Goal: Answer question/provide support: Share knowledge or assist other users

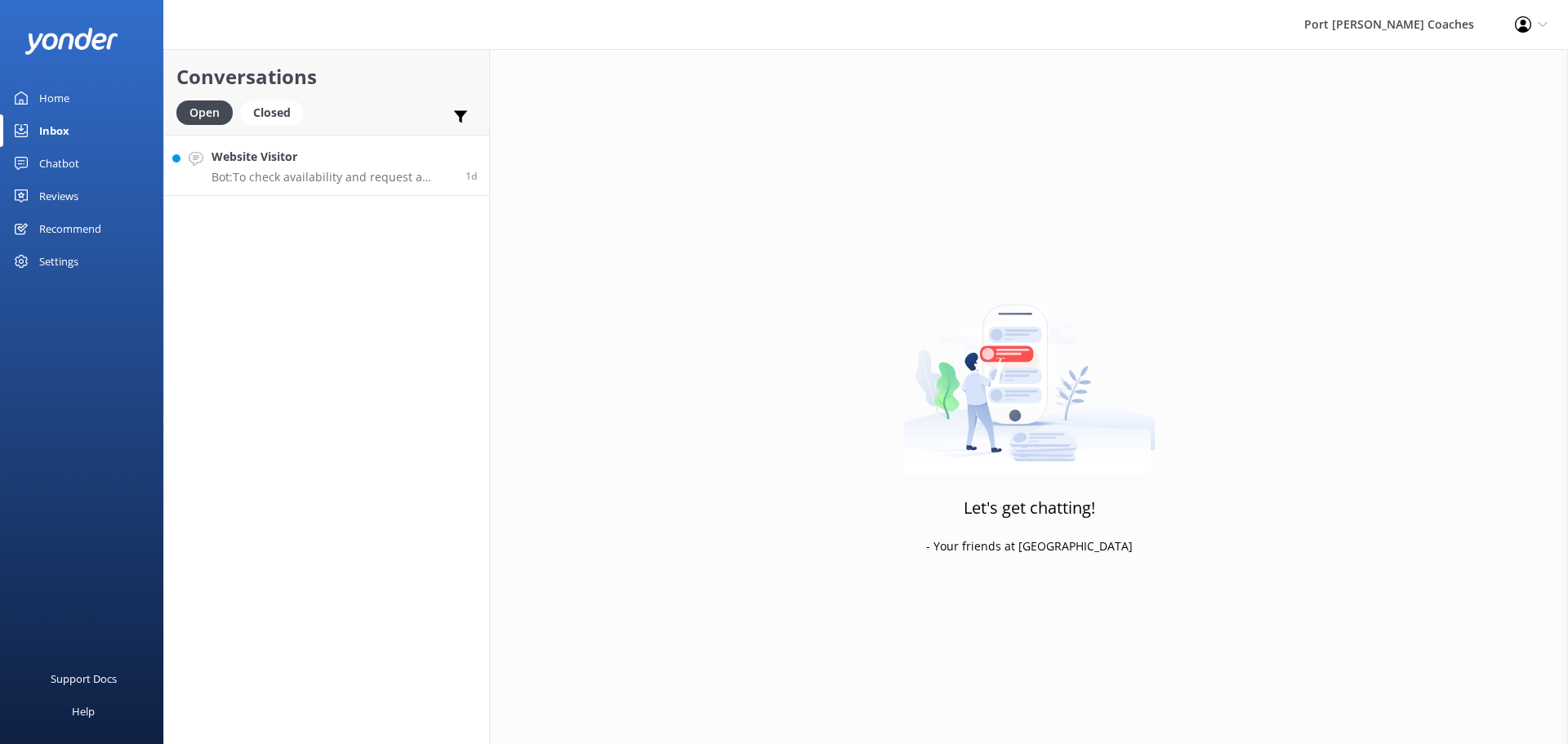
click at [299, 176] on p "Bot: To check availability and request a coach hire quote, complete and submit …" at bounding box center [332, 177] width 241 height 14
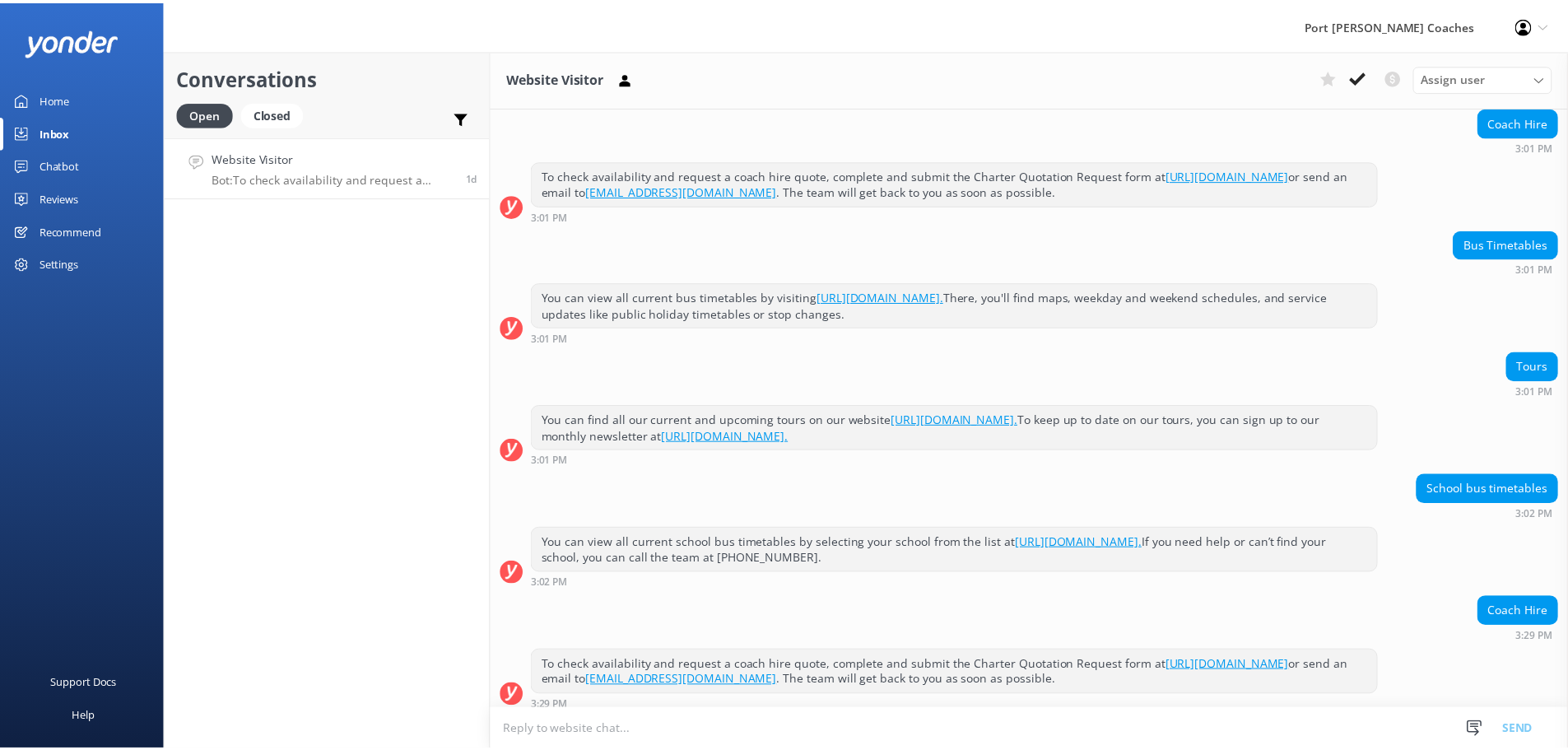
scroll to position [675, 0]
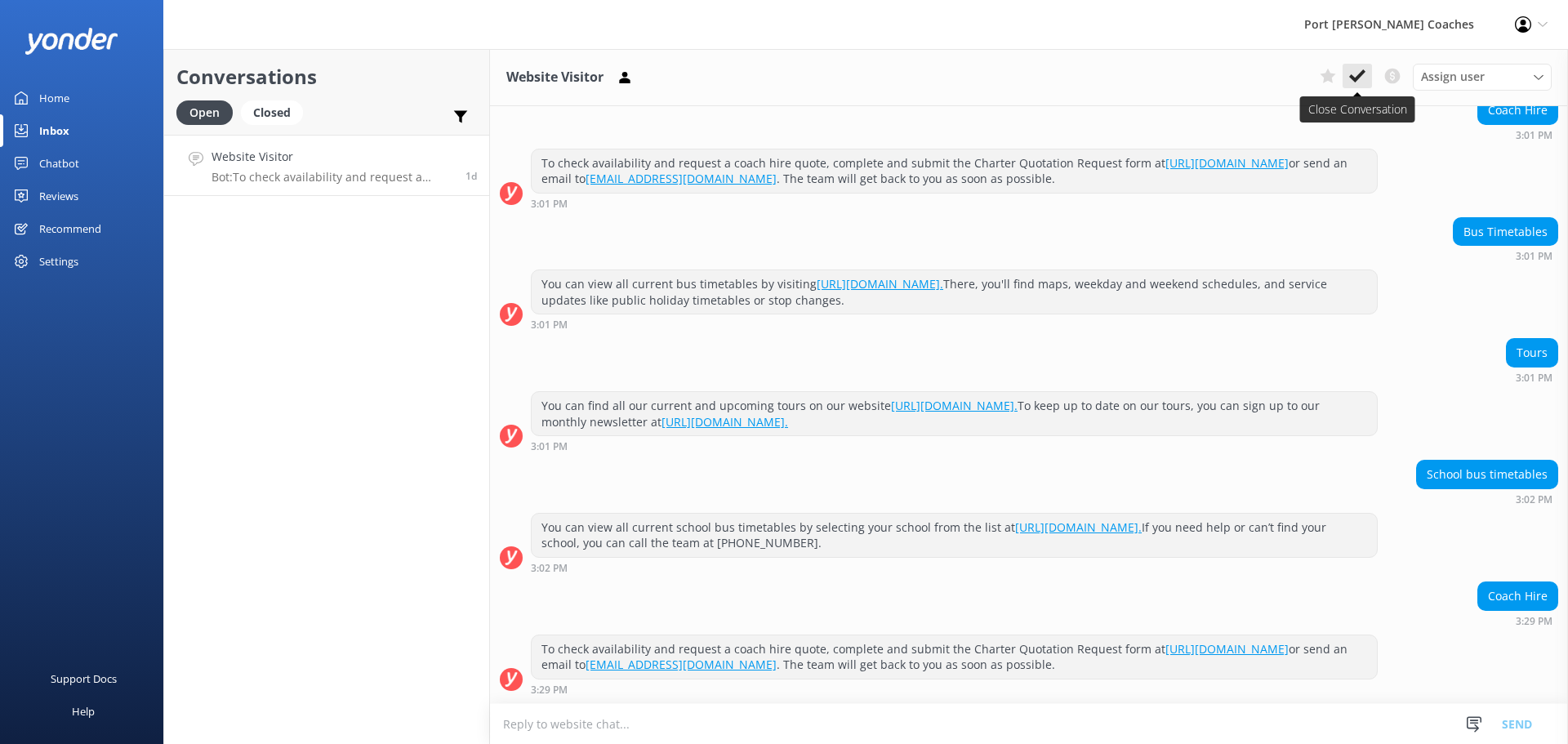
click at [1357, 75] on use at bounding box center [1356, 76] width 16 height 13
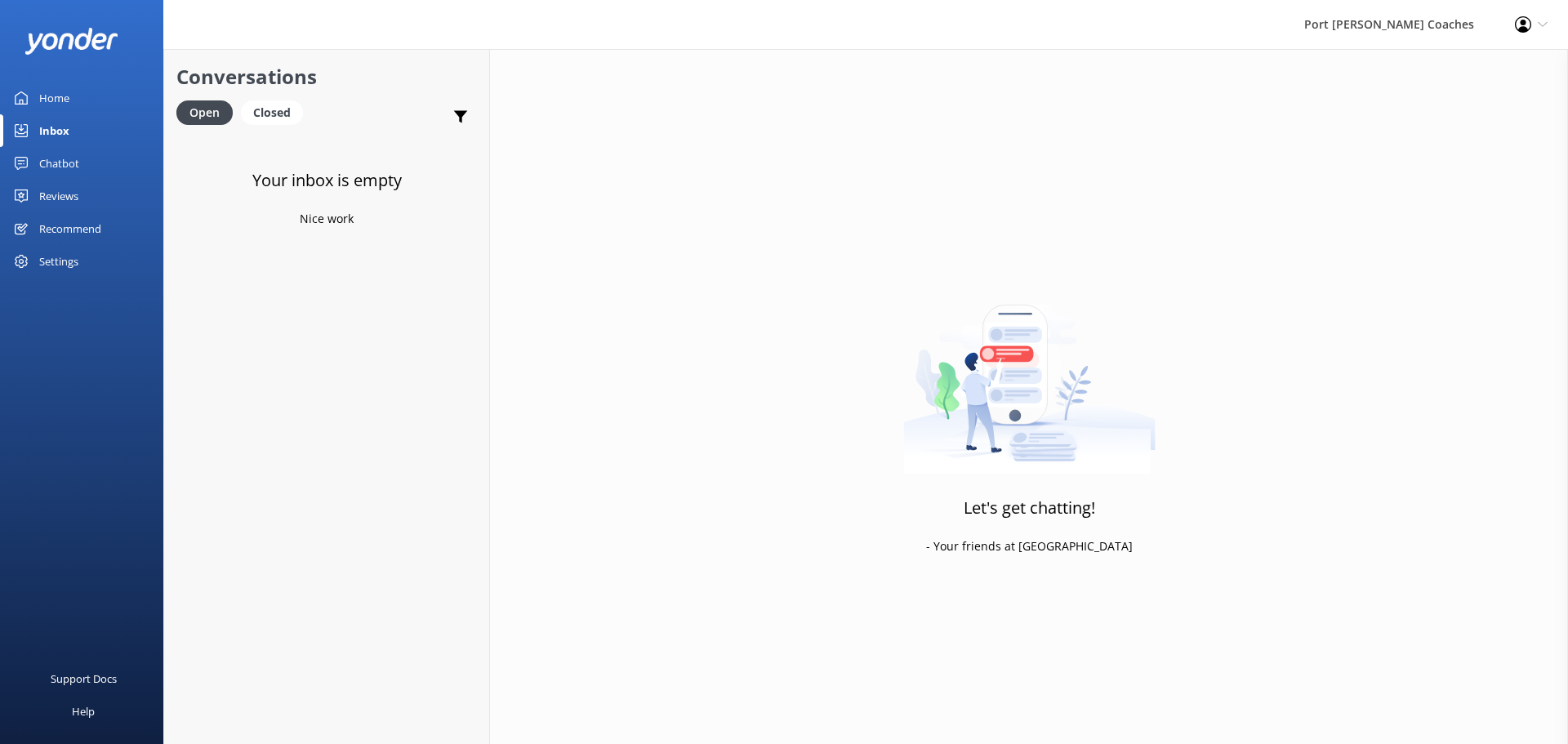
click at [59, 89] on div "Home" at bounding box center [54, 98] width 30 height 33
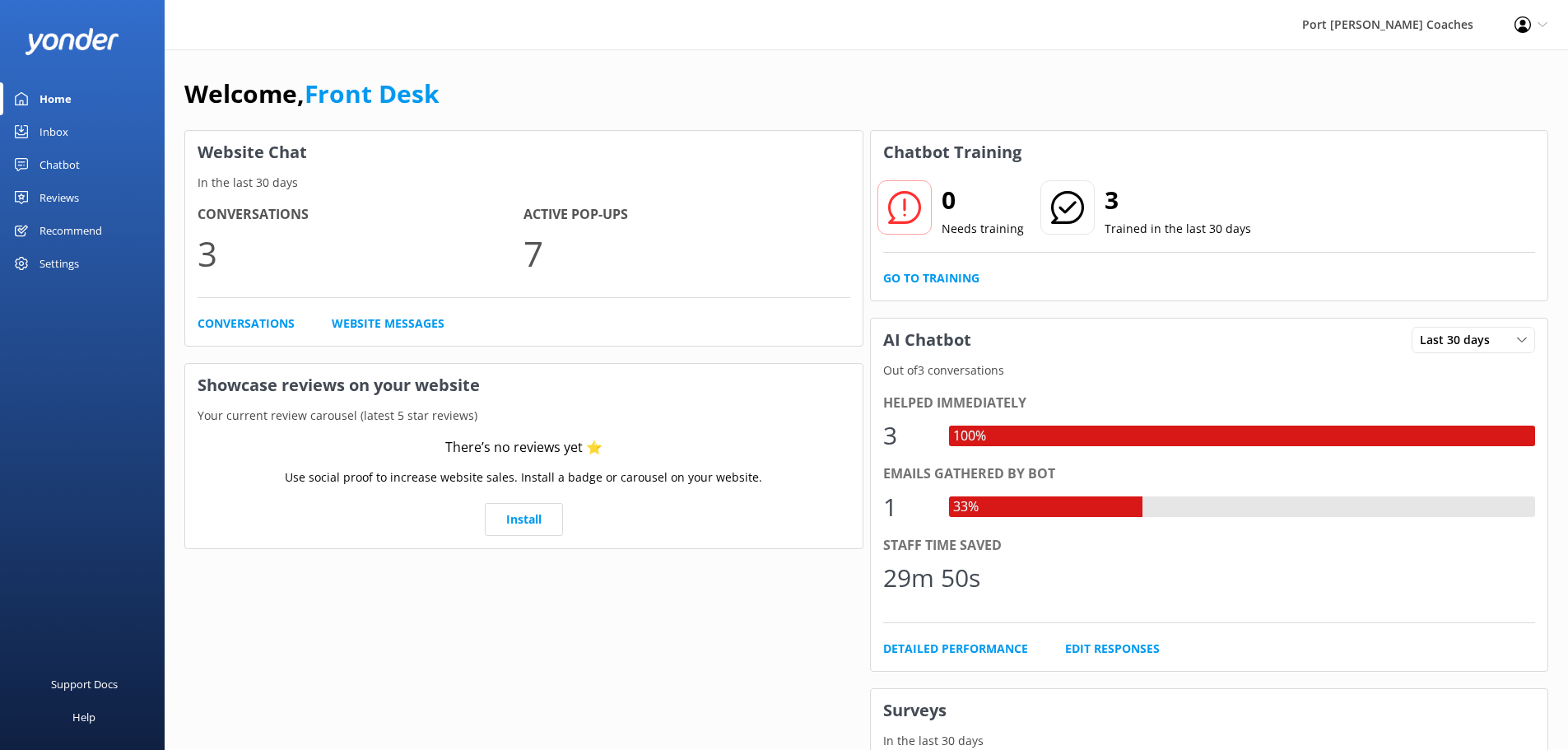
click at [63, 138] on div "Inbox" at bounding box center [54, 132] width 29 height 33
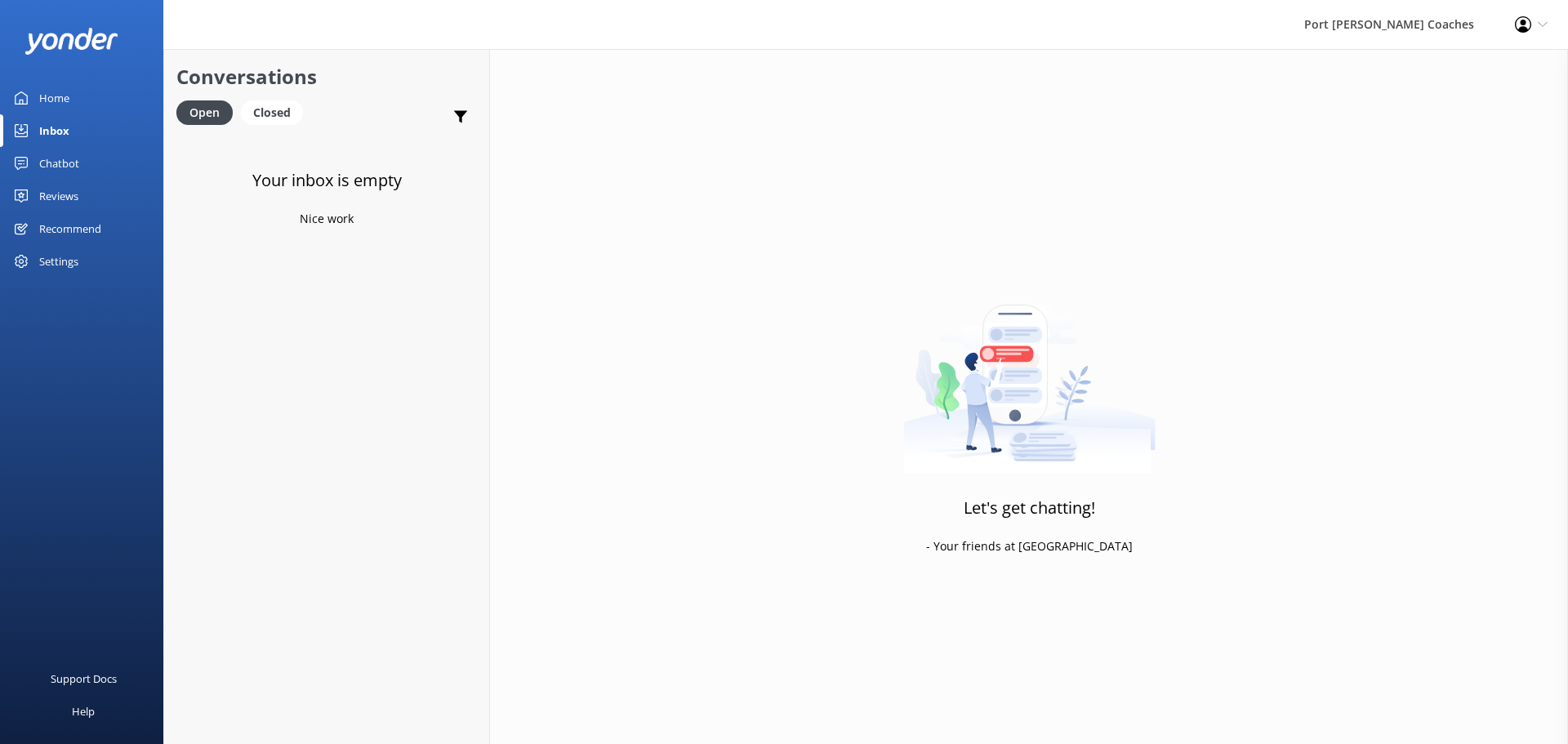
click at [62, 161] on div "Chatbot" at bounding box center [60, 163] width 40 height 33
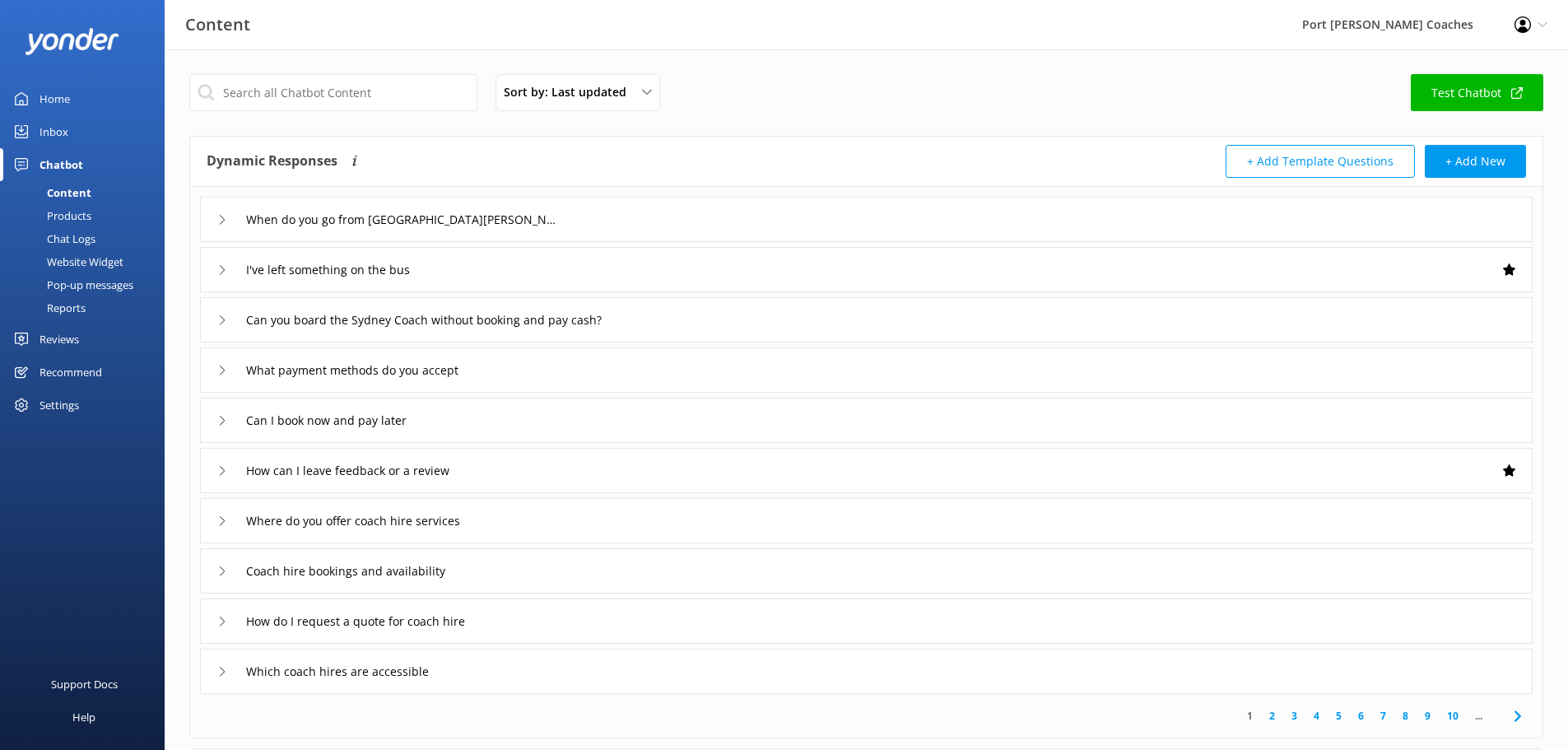
click at [217, 219] on icon at bounding box center [222, 220] width 10 height 10
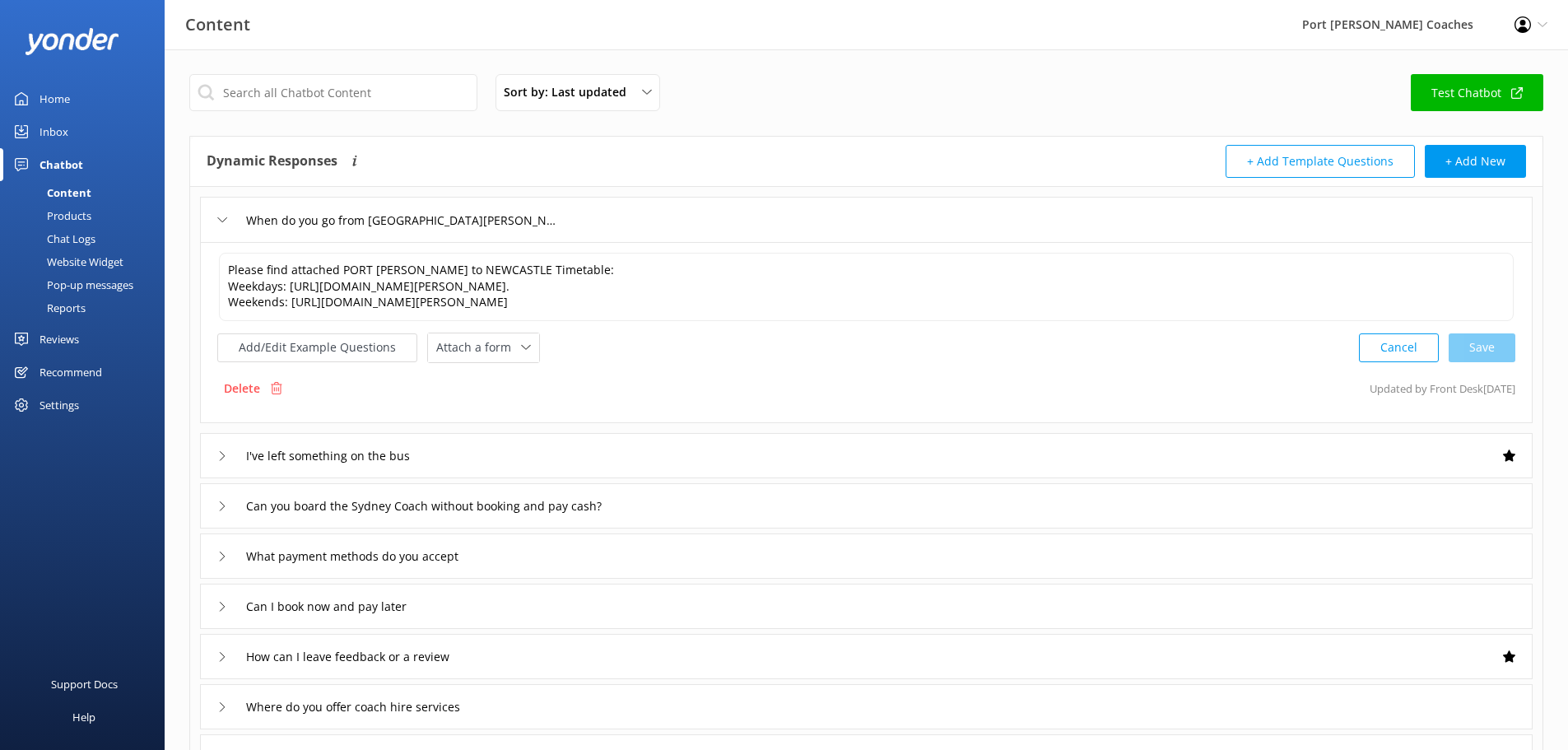
click at [217, 219] on icon at bounding box center [222, 220] width 10 height 10
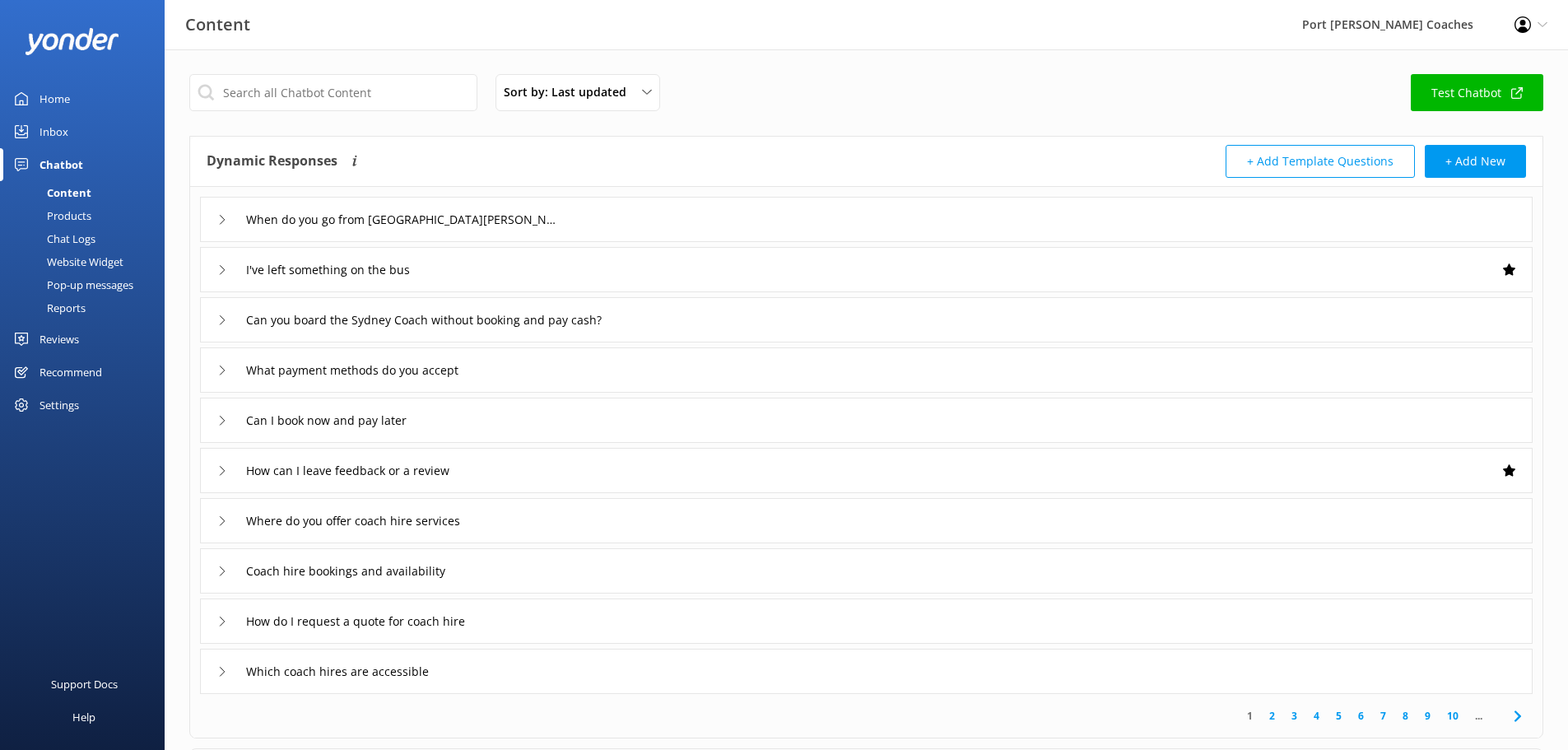
click at [230, 278] on div "I've left something on the bus" at bounding box center [326, 269] width 217 height 27
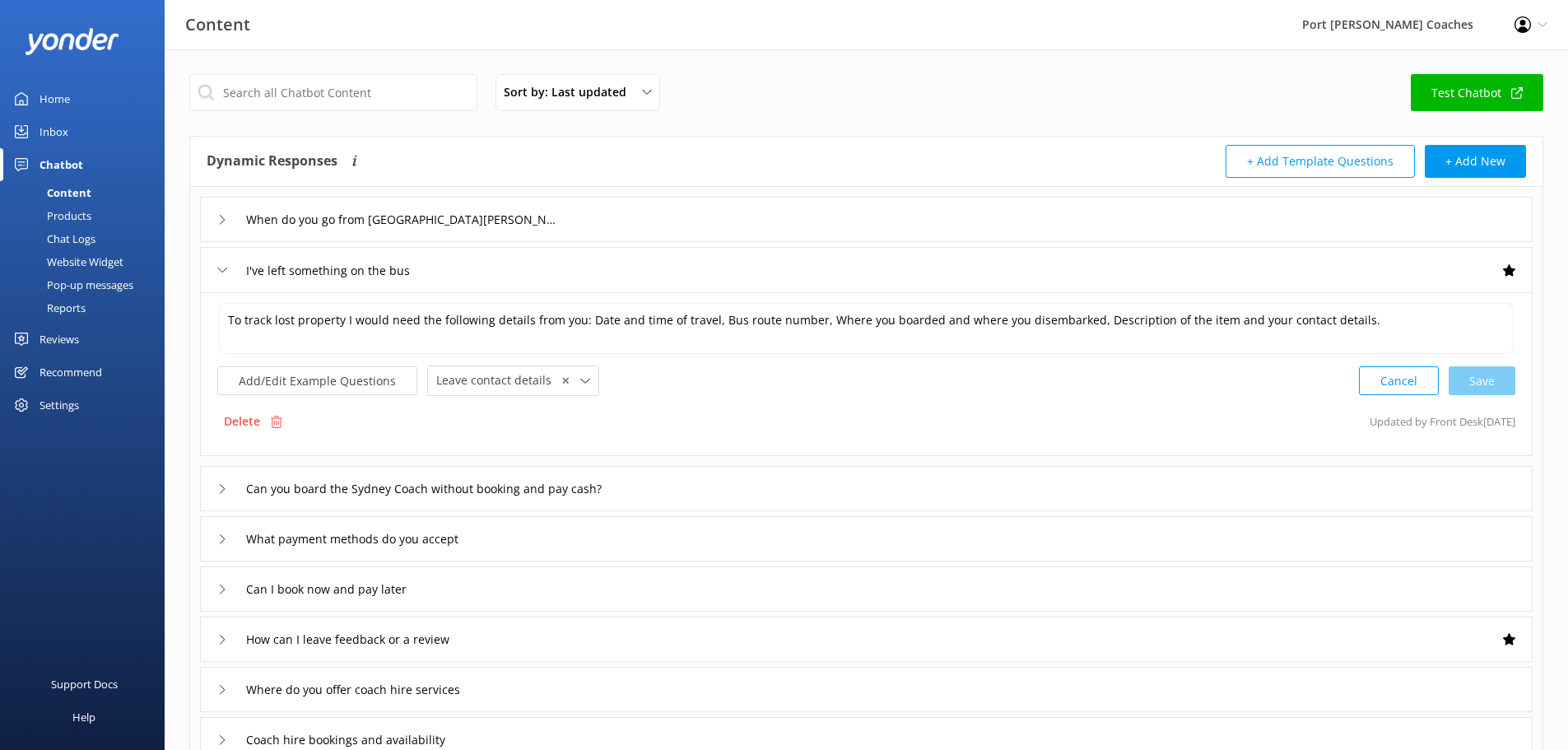
click at [230, 278] on div "I've left something on the bus" at bounding box center [326, 270] width 217 height 27
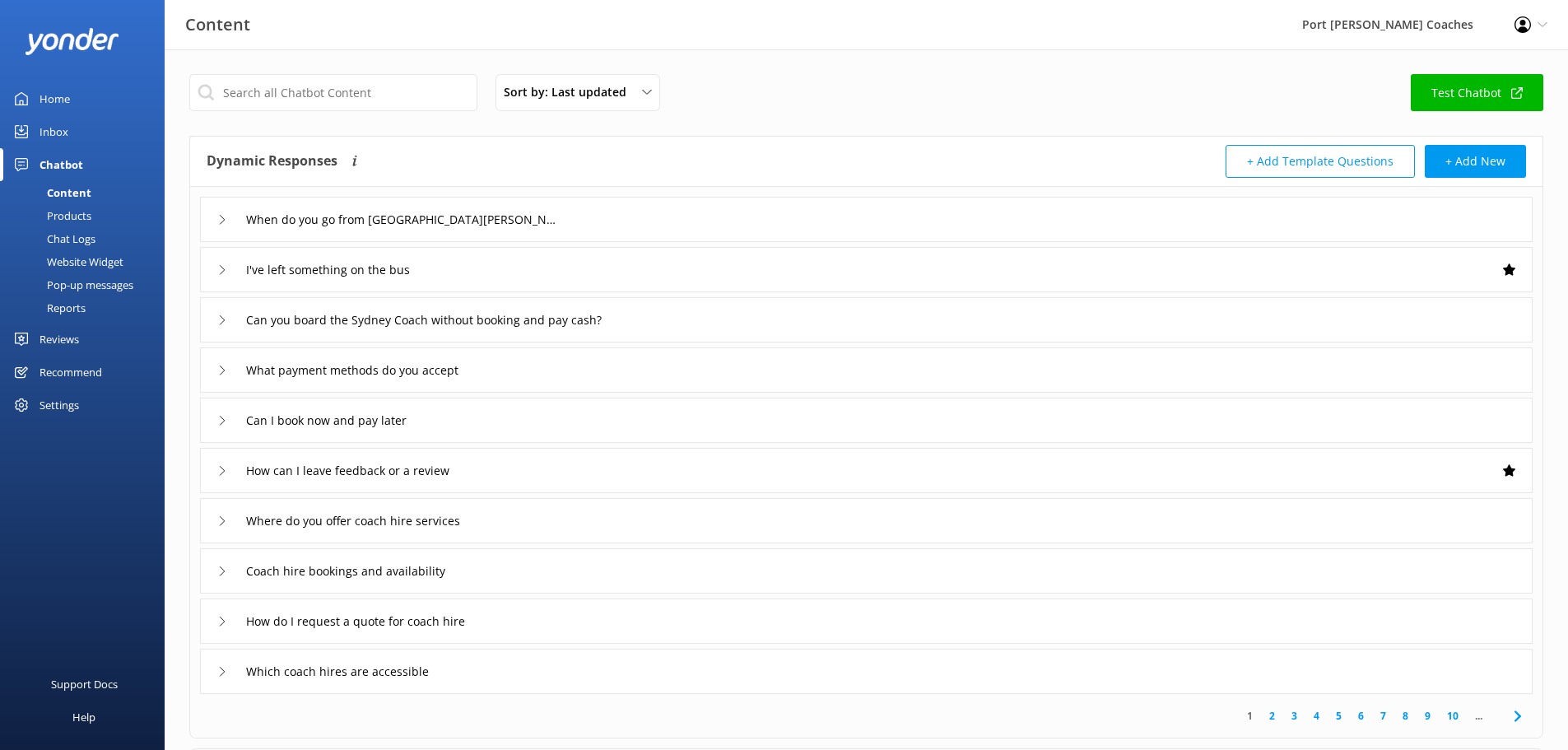
click at [213, 321] on div "Can you board the Sydney Coach without booking and pay cash?" at bounding box center [865, 320] width 1333 height 46
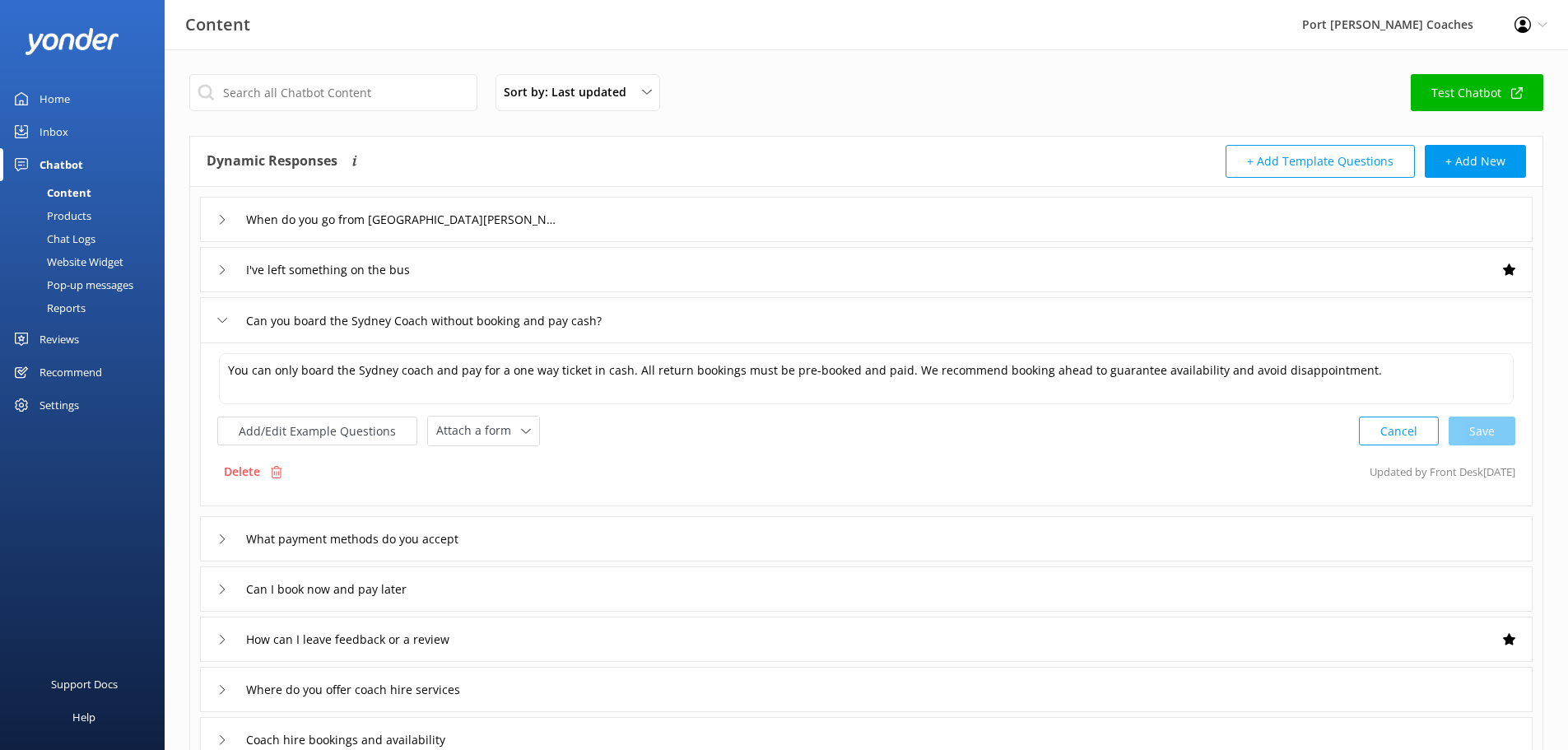
click at [213, 321] on div "Can you board the Sydney Coach without booking and pay cash?" at bounding box center [865, 320] width 1333 height 46
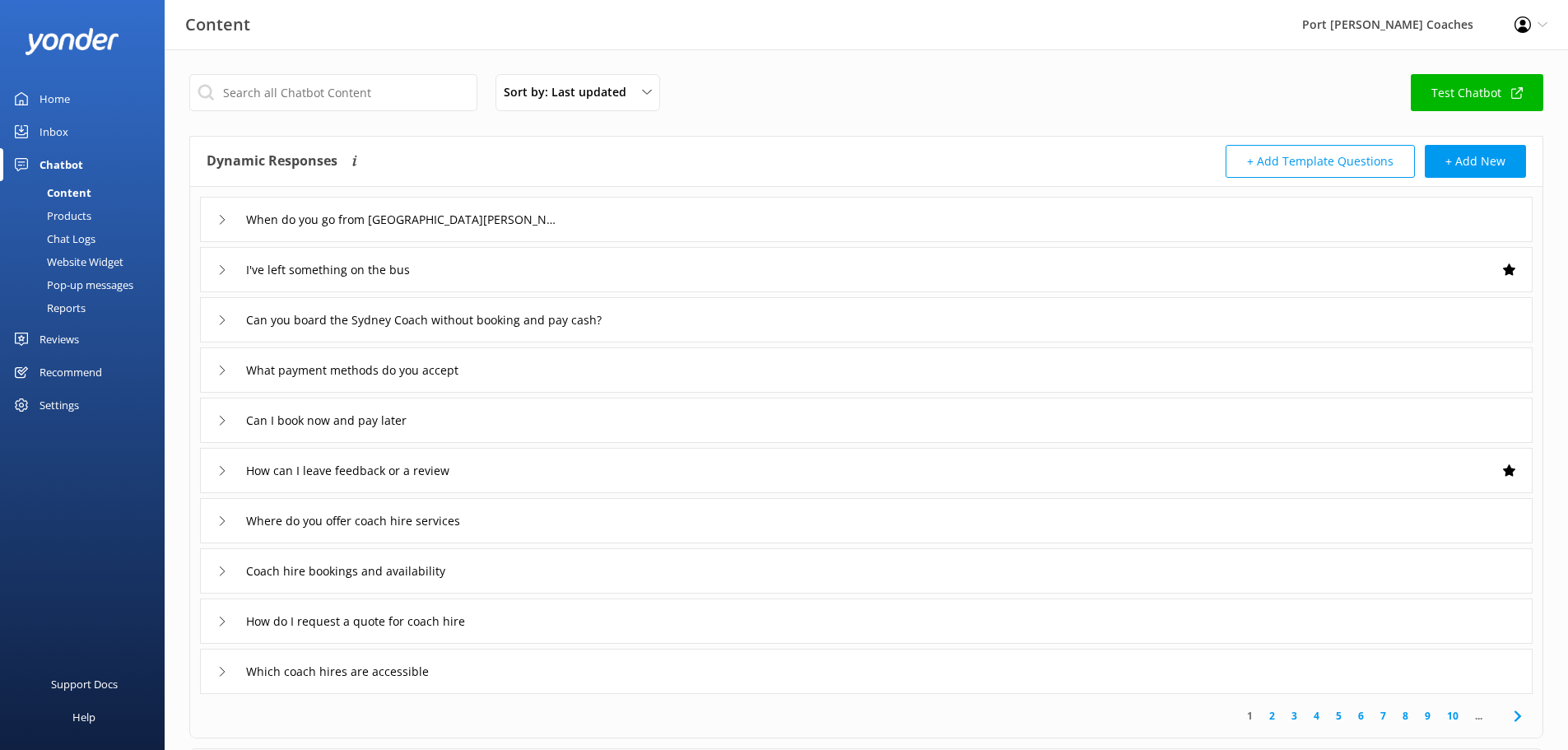
click at [211, 365] on div "What payment methods do you accept" at bounding box center [865, 369] width 1333 height 46
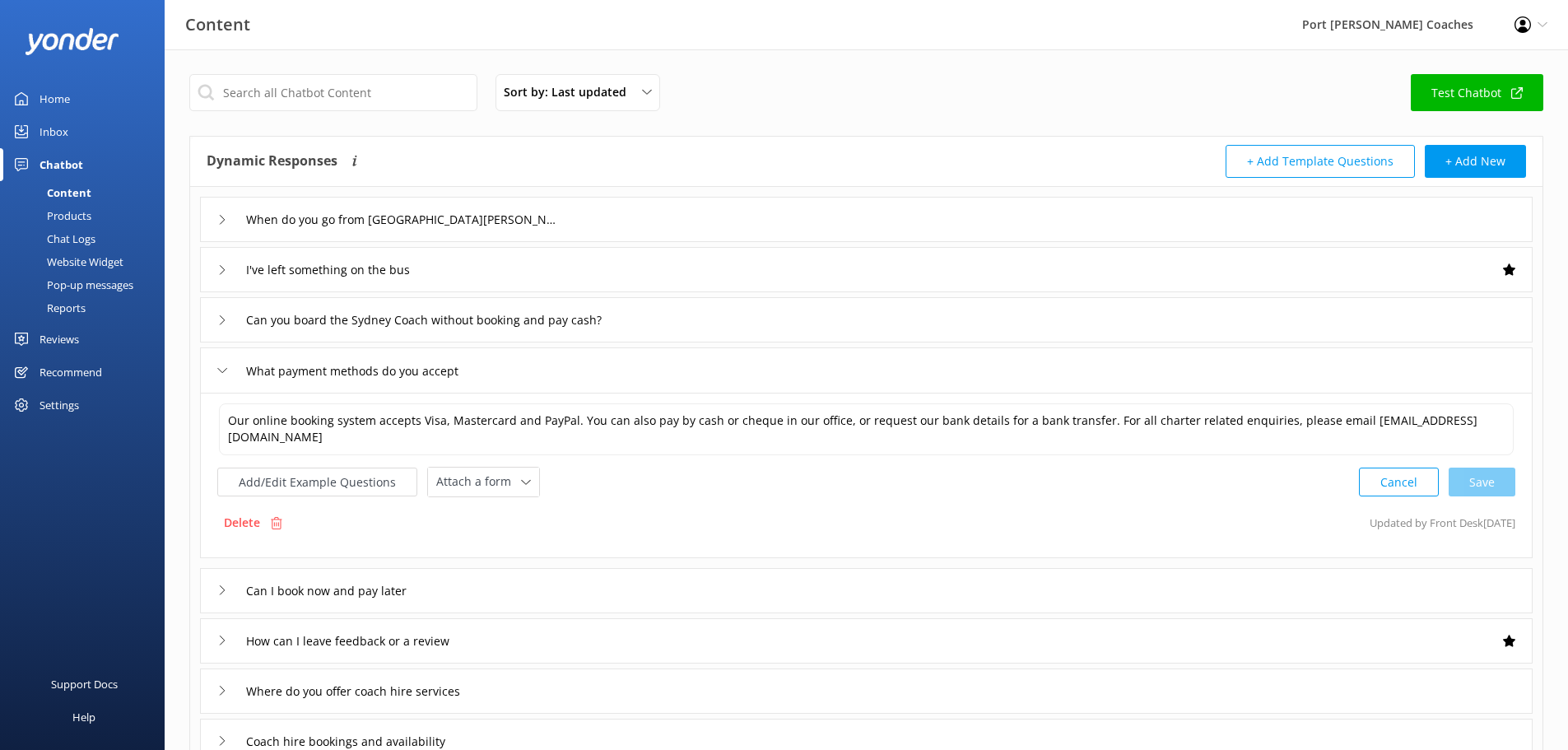
click at [213, 368] on div "What payment methods do you accept" at bounding box center [865, 369] width 1333 height 46
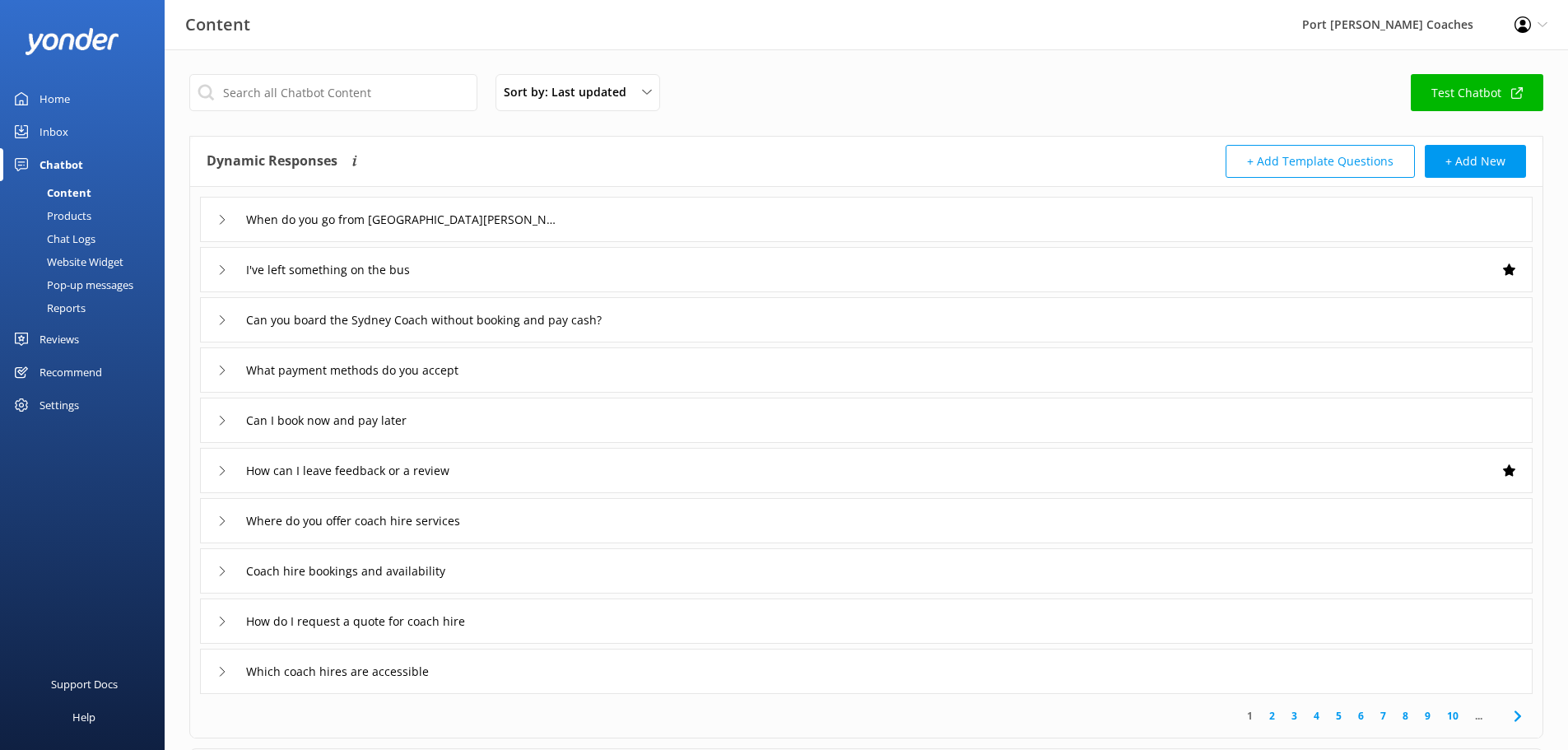
click at [216, 416] on div "Can I book now and pay later" at bounding box center [865, 420] width 1333 height 46
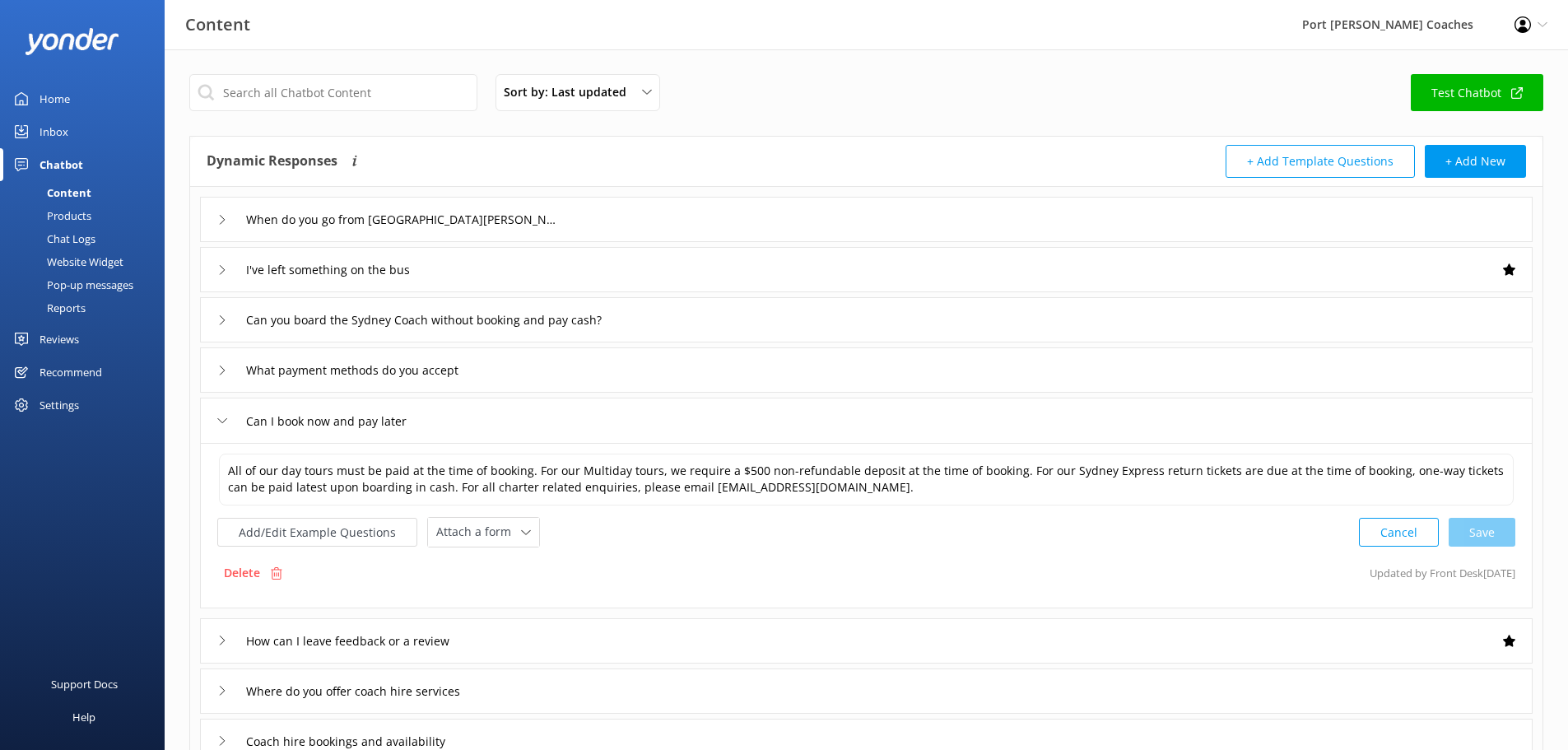
click at [216, 416] on div "Can I book now and pay later" at bounding box center [865, 420] width 1333 height 46
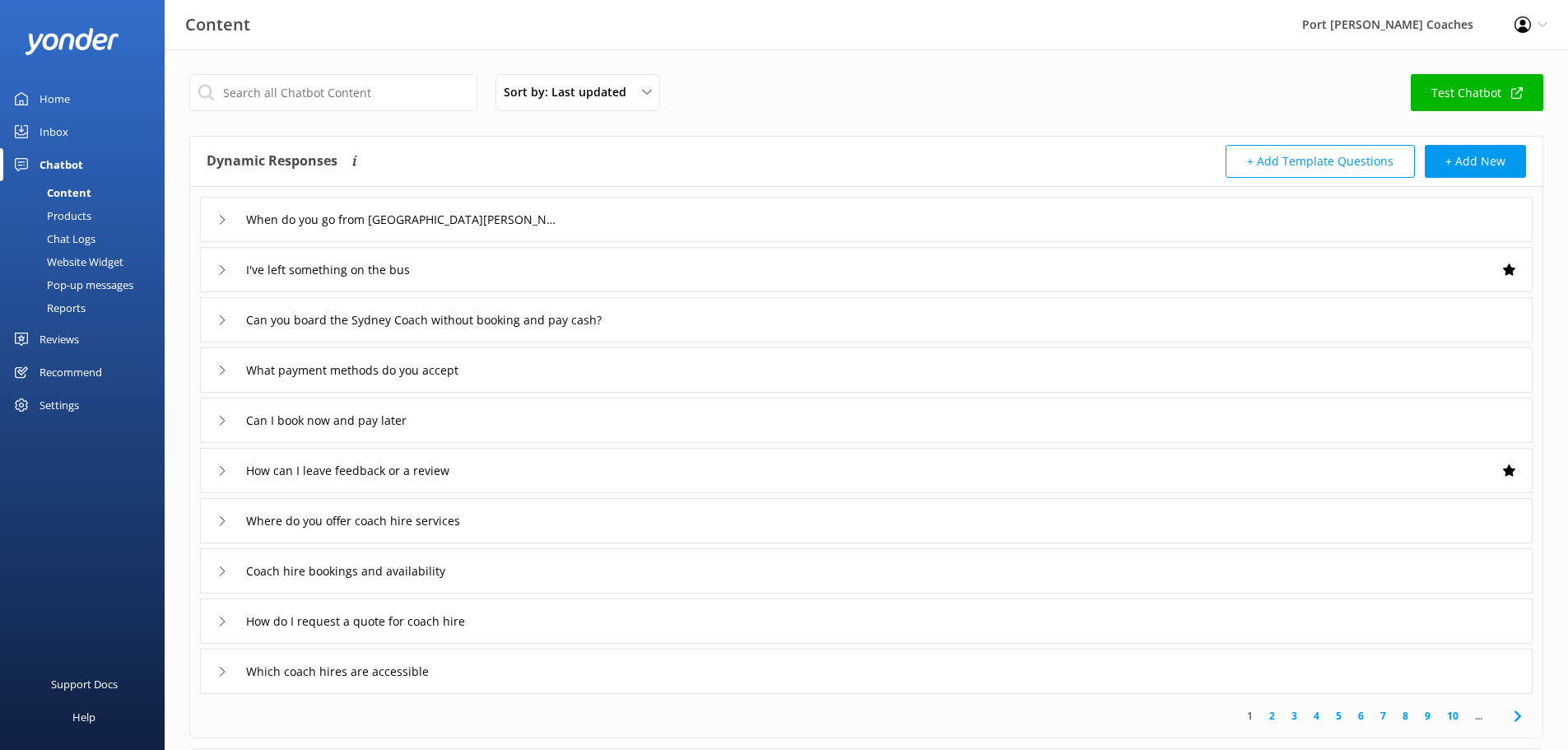
click at [219, 465] on div "How can I leave feedback or a review" at bounding box center [345, 470] width 257 height 27
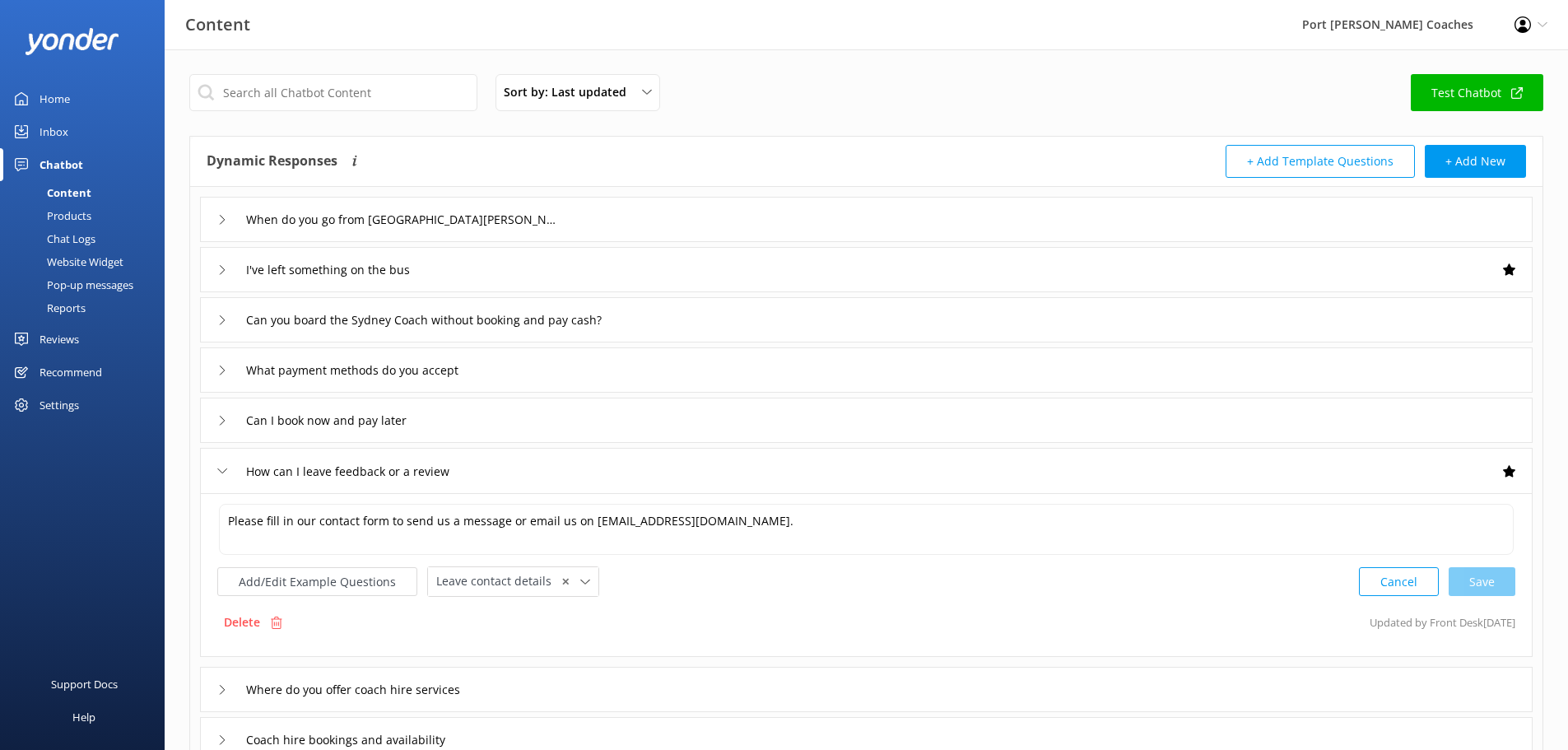
click at [219, 465] on div "How can I leave feedback or a review" at bounding box center [345, 471] width 257 height 27
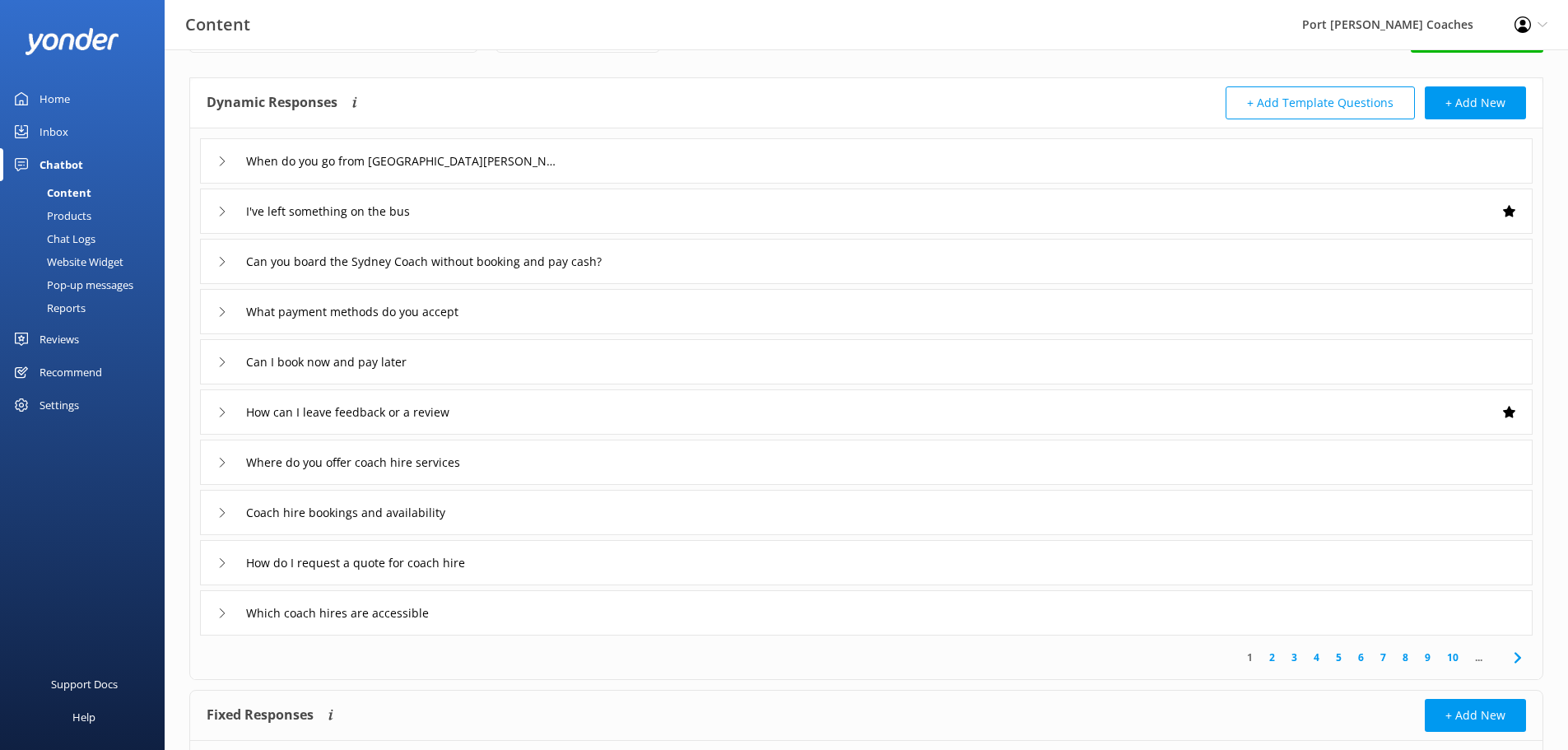
scroll to position [82, 0]
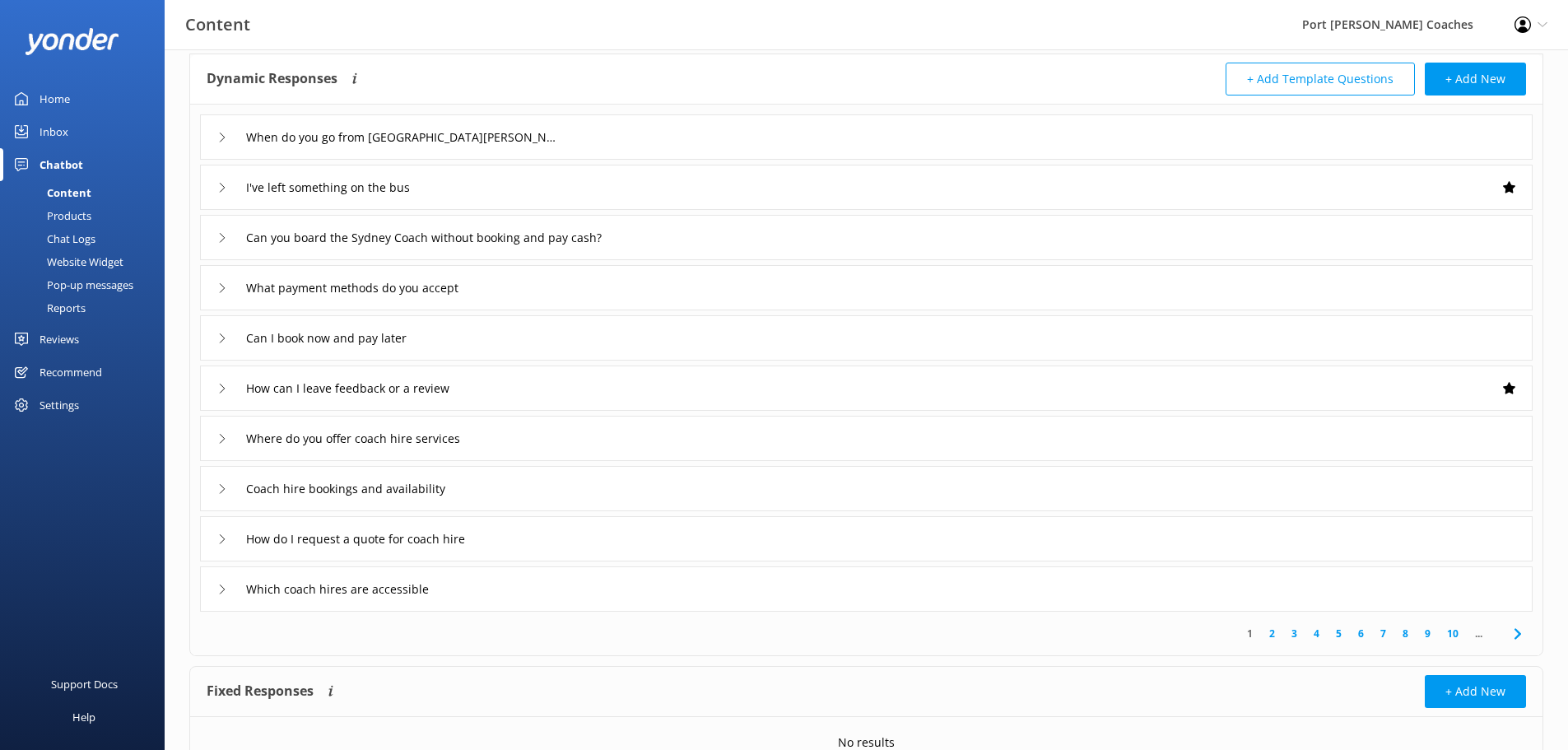
click at [221, 445] on div "Where do you offer coach hire services" at bounding box center [352, 438] width 270 height 27
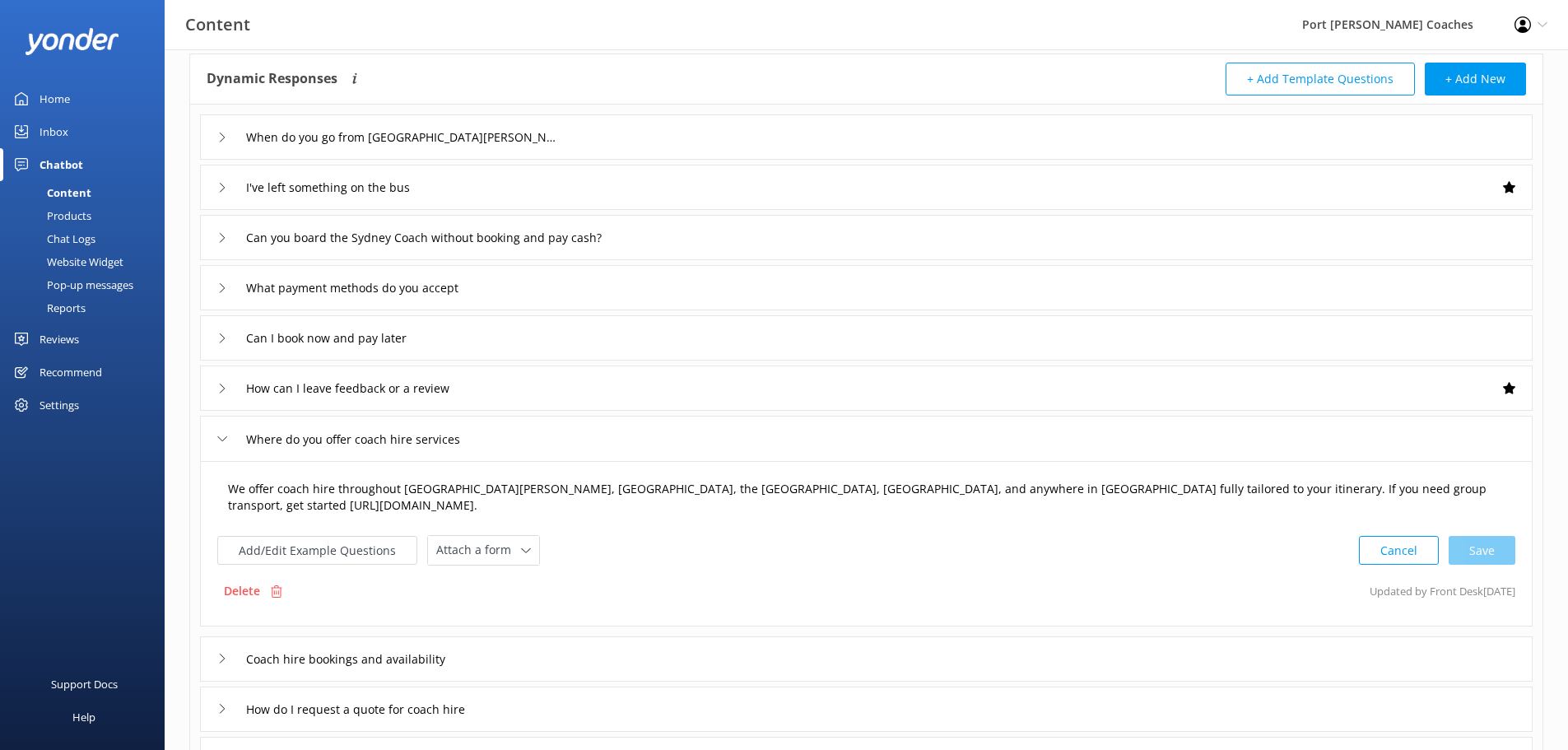
click at [1199, 494] on textarea "We offer coach hire throughout [GEOGRAPHIC_DATA][PERSON_NAME], [GEOGRAPHIC_DATA…" at bounding box center [866, 498] width 1295 height 52
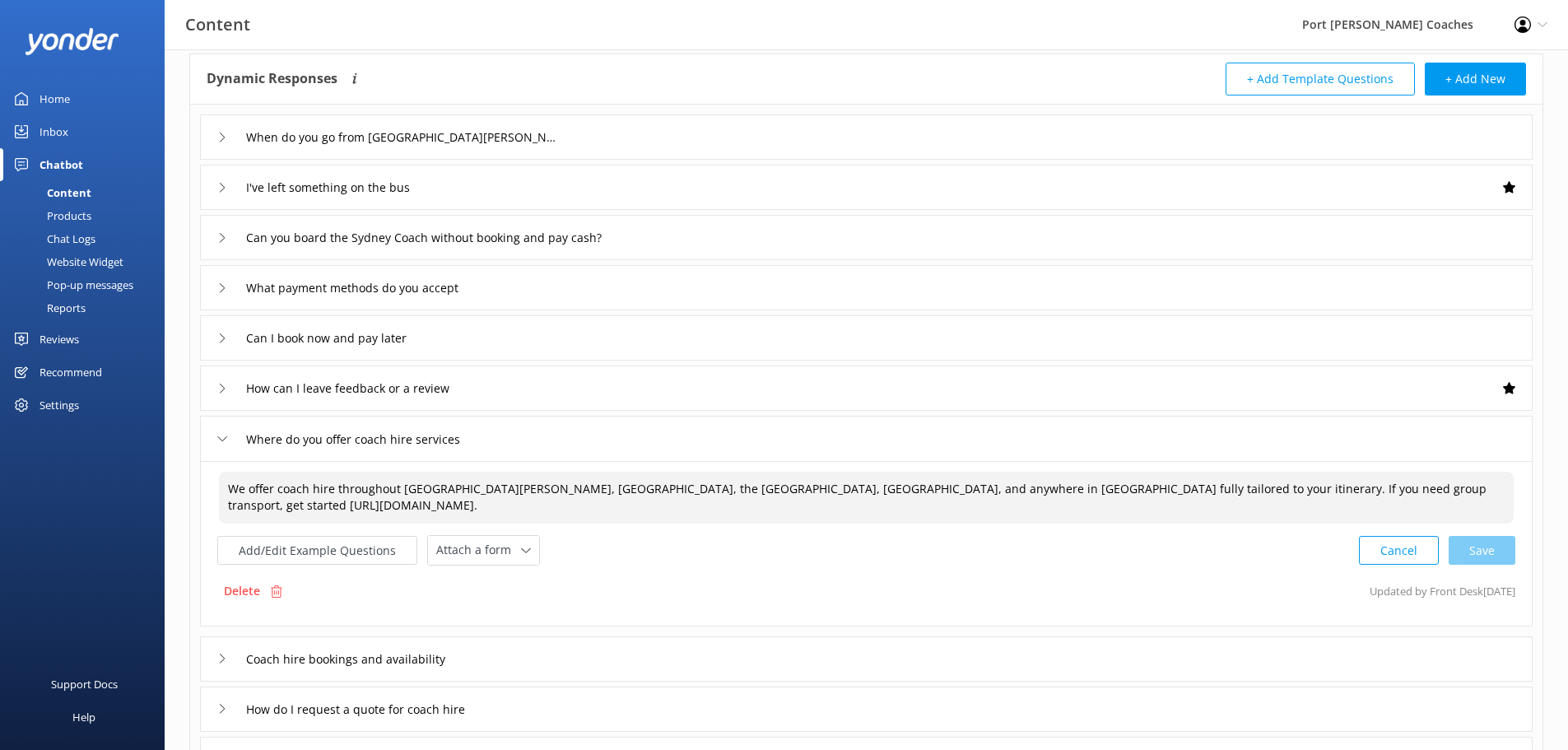
click at [1201, 491] on textarea "We offer coach hire throughout [GEOGRAPHIC_DATA][PERSON_NAME], [GEOGRAPHIC_DATA…" at bounding box center [866, 498] width 1295 height 52
click at [1474, 544] on div "Cancel Save" at bounding box center [1436, 549] width 156 height 30
type textarea "We offer coach hire throughout [GEOGRAPHIC_DATA][PERSON_NAME], [GEOGRAPHIC_DATA…"
click at [221, 443] on icon at bounding box center [222, 439] width 10 height 10
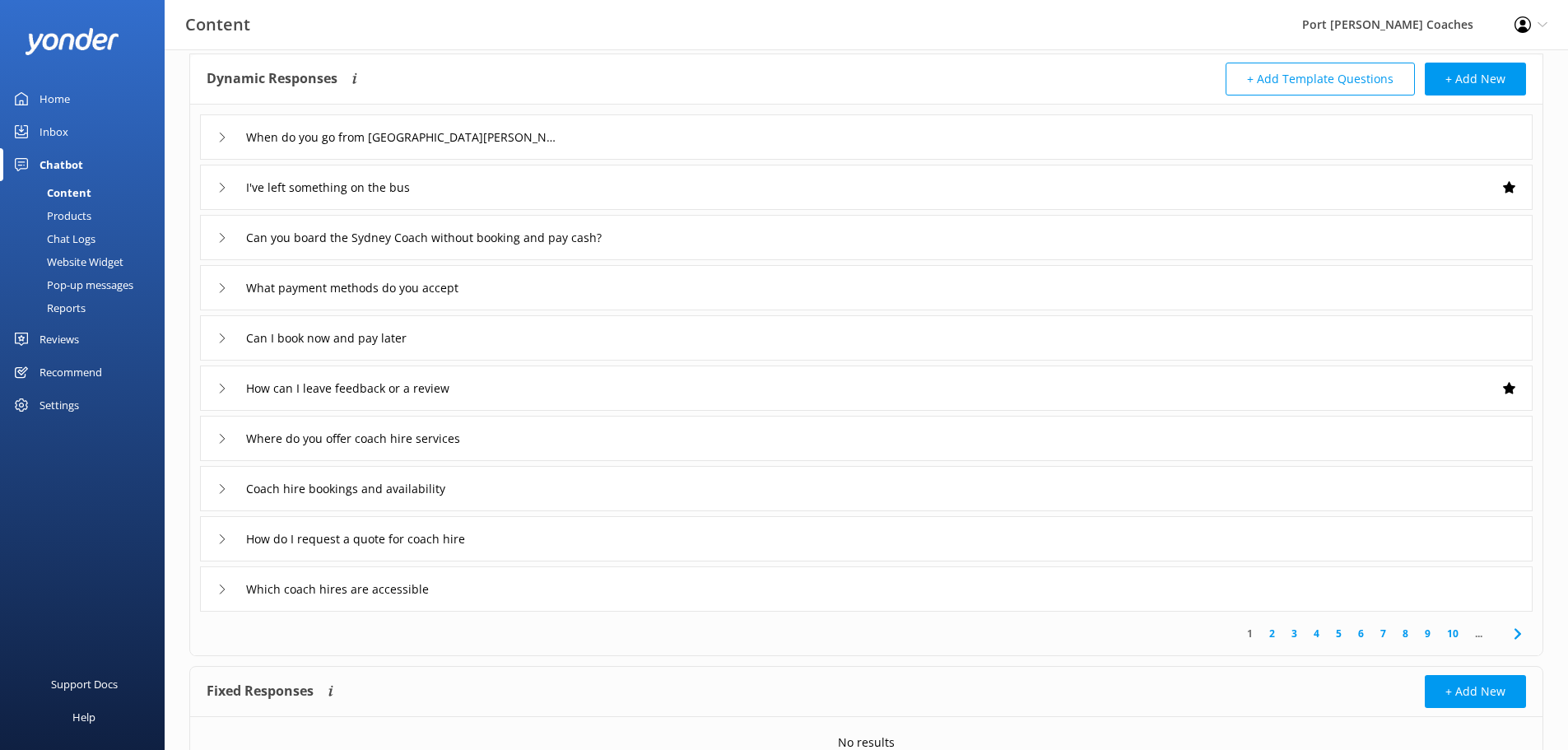
click at [233, 484] on div "Coach hire bookings and availability" at bounding box center [345, 488] width 257 height 27
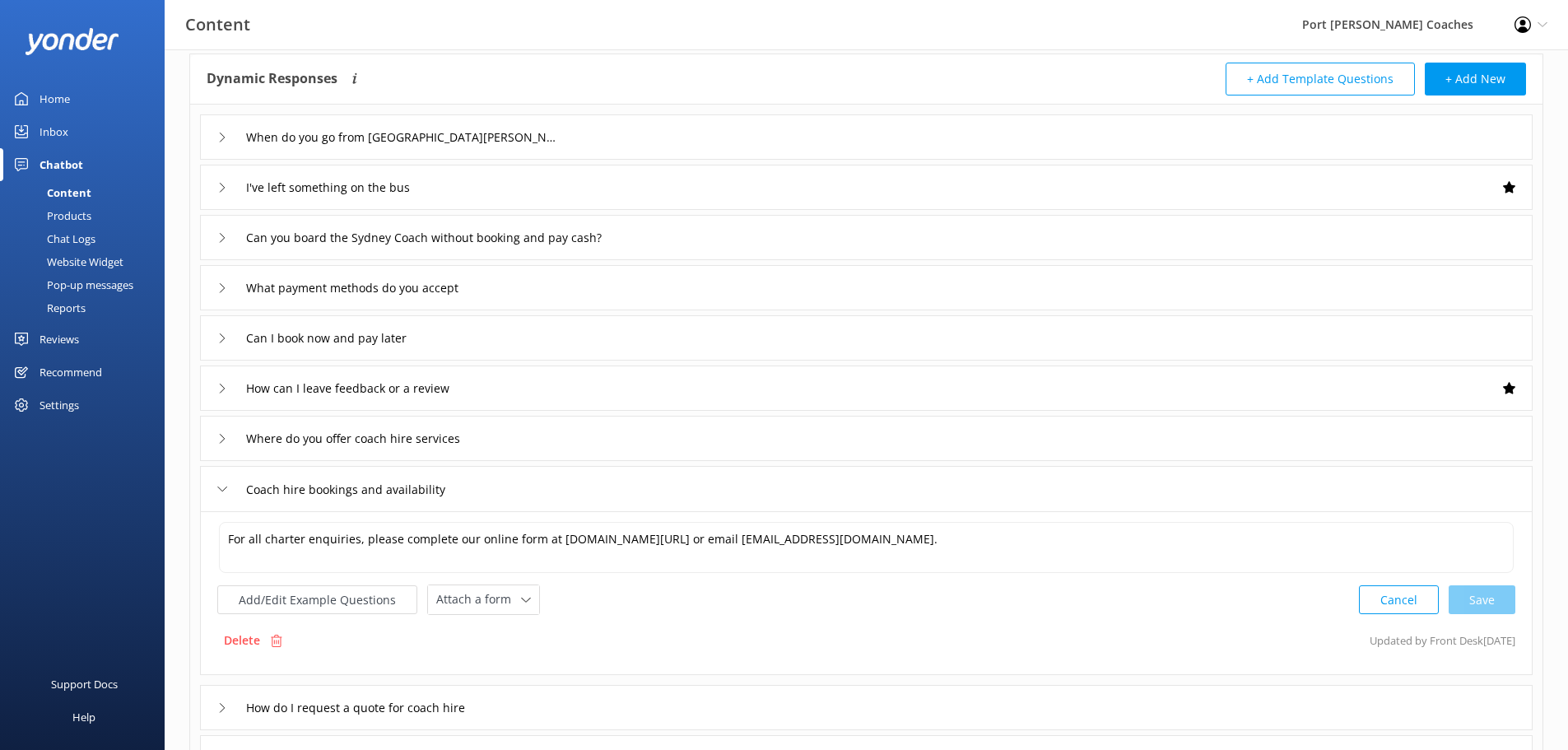
click at [229, 485] on div "Coach hire bookings and availability" at bounding box center [345, 489] width 257 height 27
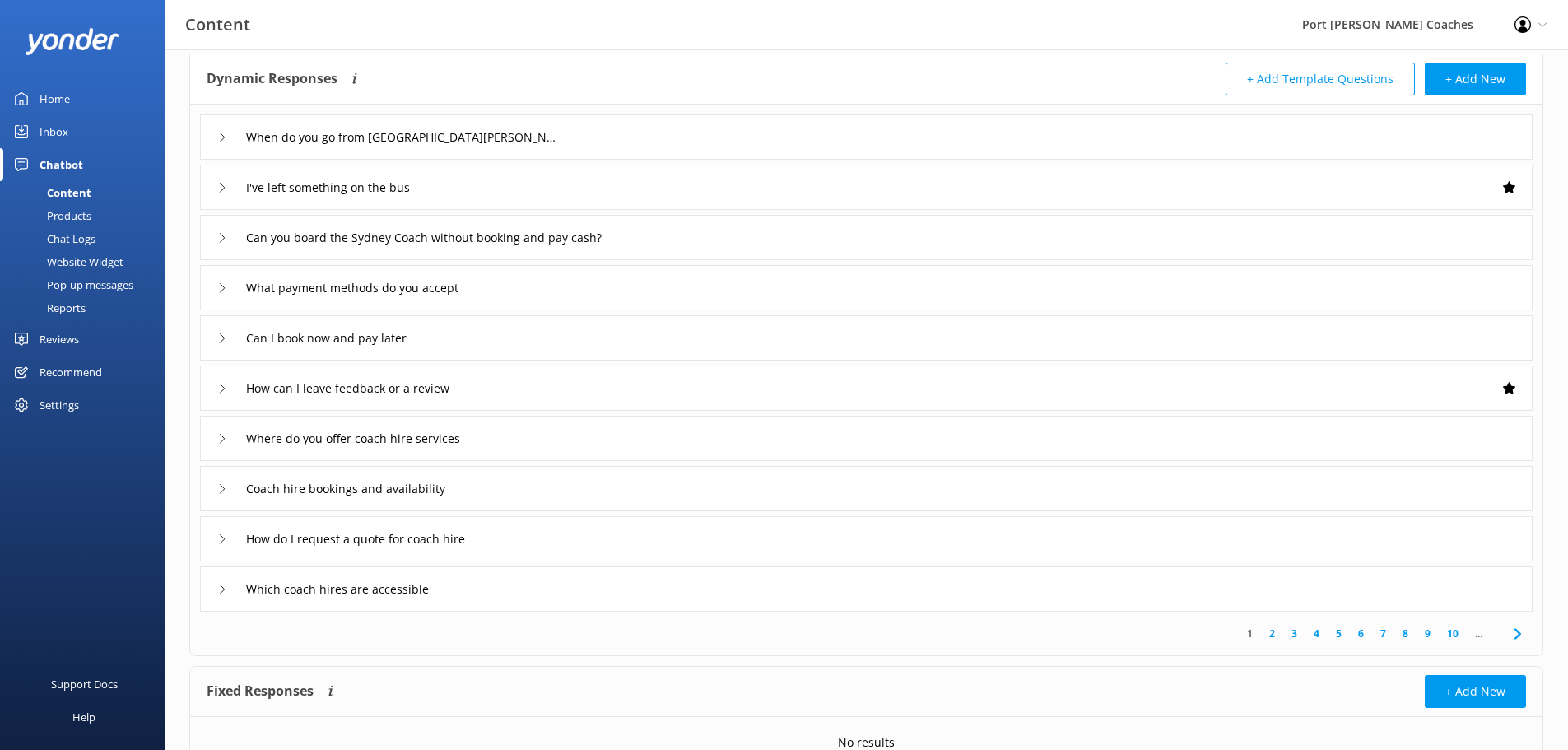
click at [220, 546] on div "How do I request a quote for coach hire" at bounding box center [355, 539] width 276 height 27
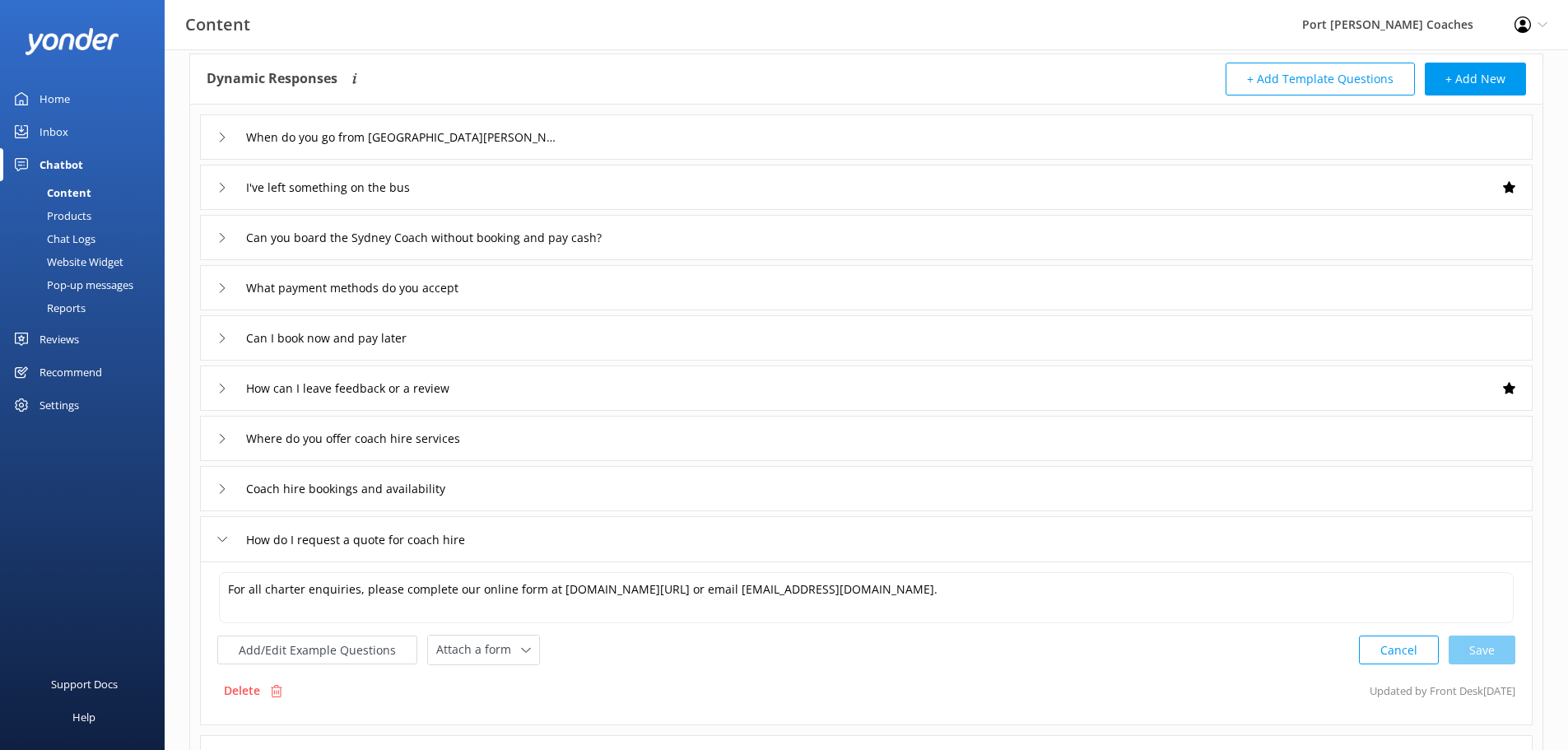
click at [220, 546] on div "How do I request a quote for coach hire" at bounding box center [355, 540] width 276 height 27
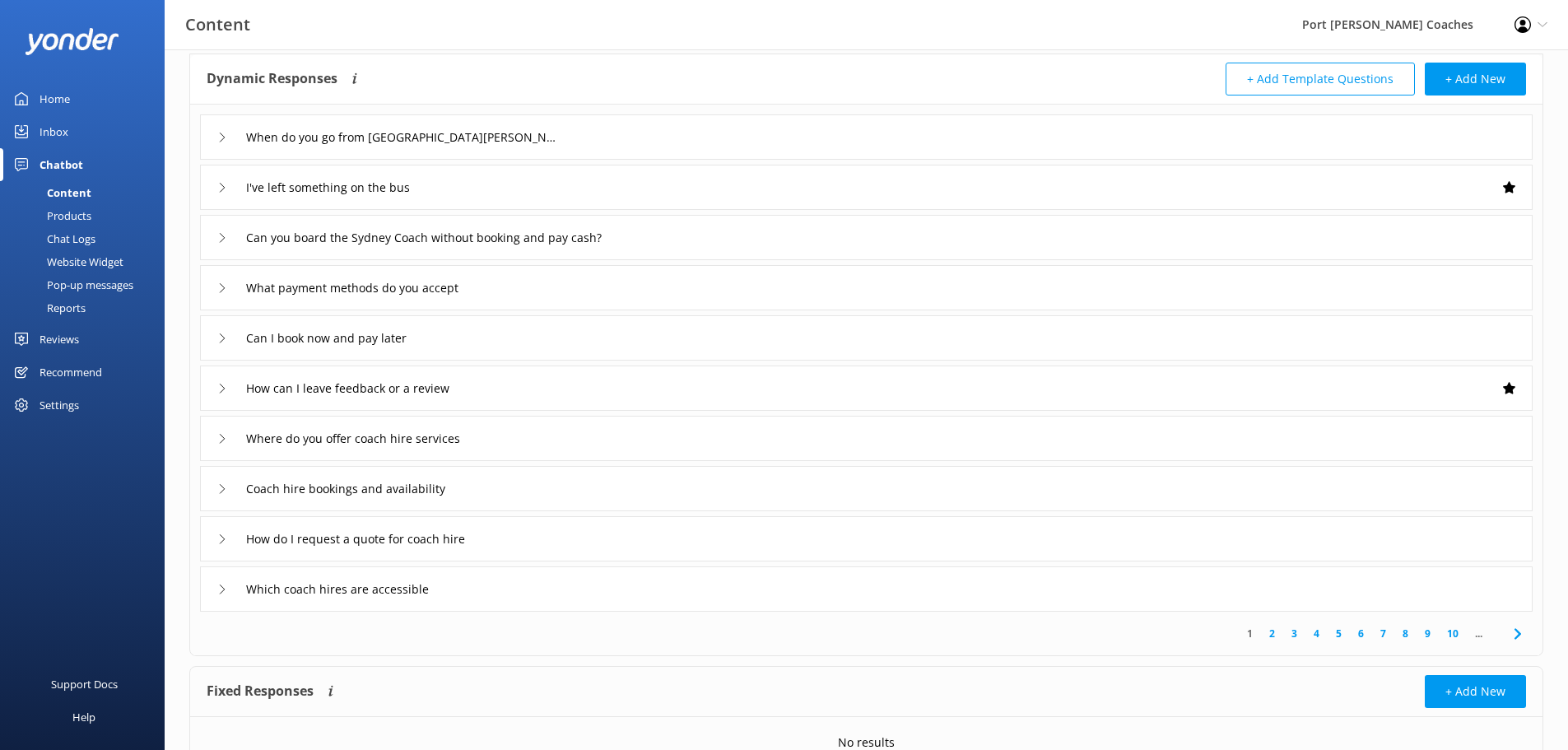
click at [215, 588] on div "Which coach hires are accessible" at bounding box center [865, 588] width 1333 height 46
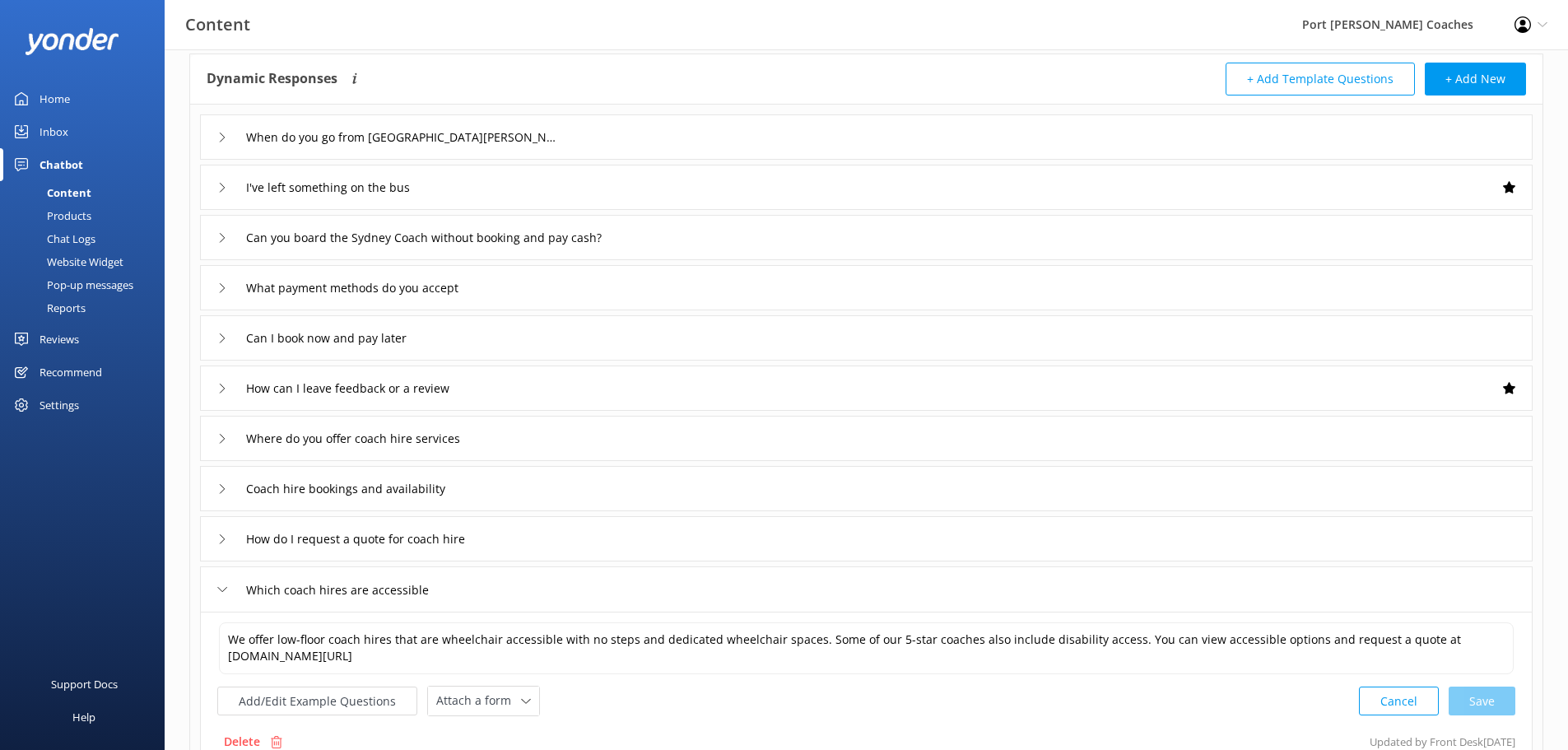
click at [215, 588] on div "Which coach hires are accessible" at bounding box center [865, 588] width 1333 height 46
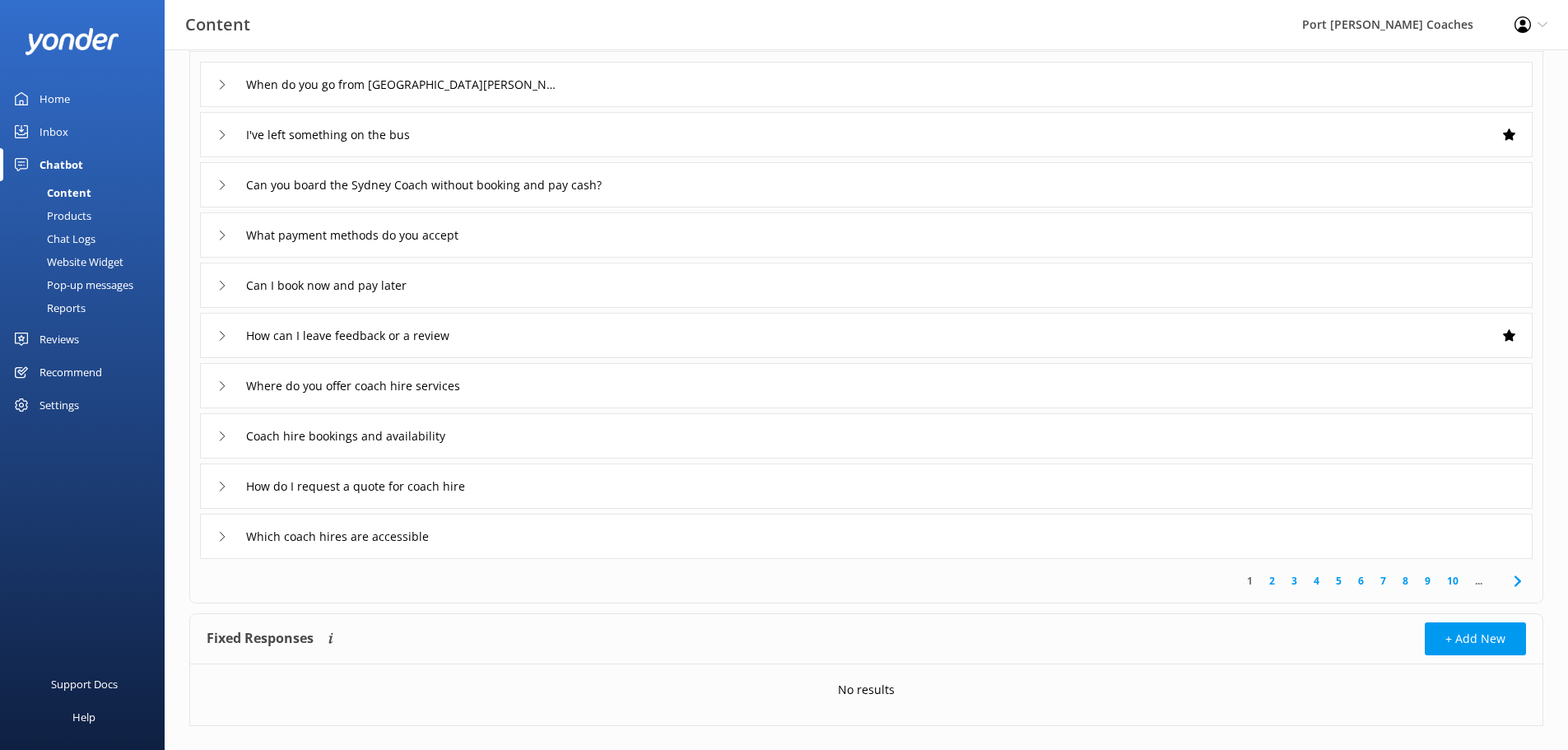
scroll to position [161, 0]
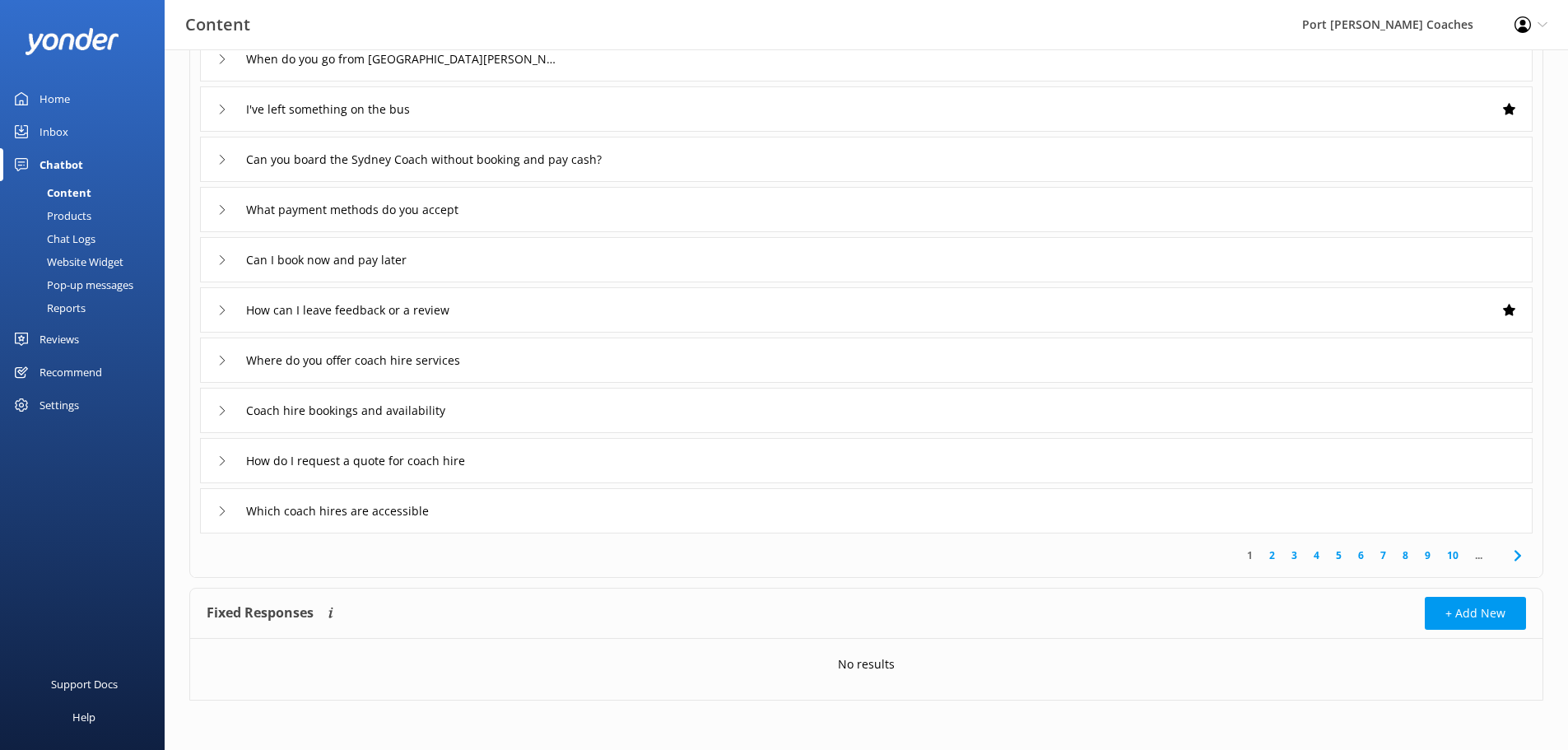
click at [1270, 556] on link "2" at bounding box center [1271, 555] width 22 height 16
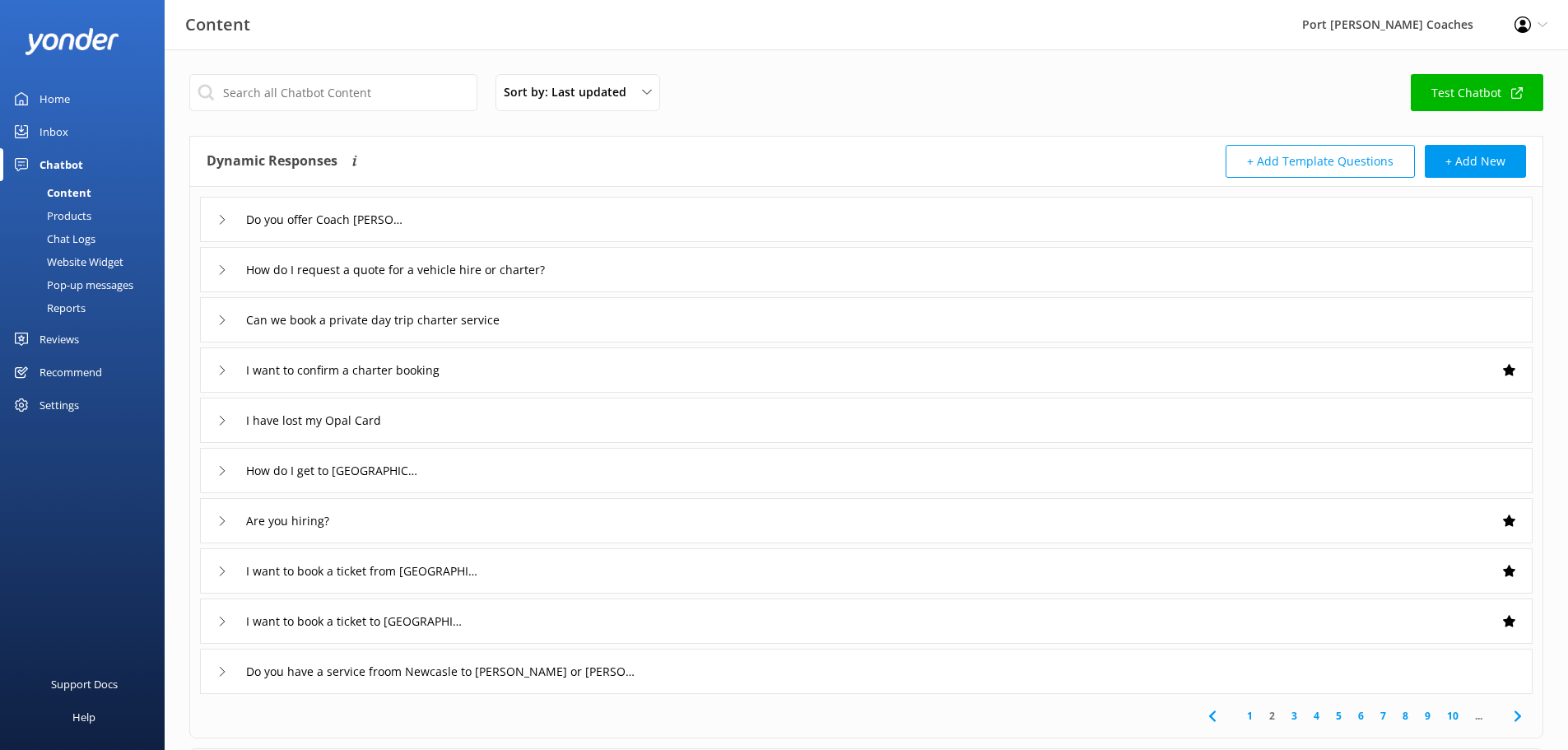
click at [220, 216] on icon at bounding box center [222, 220] width 10 height 10
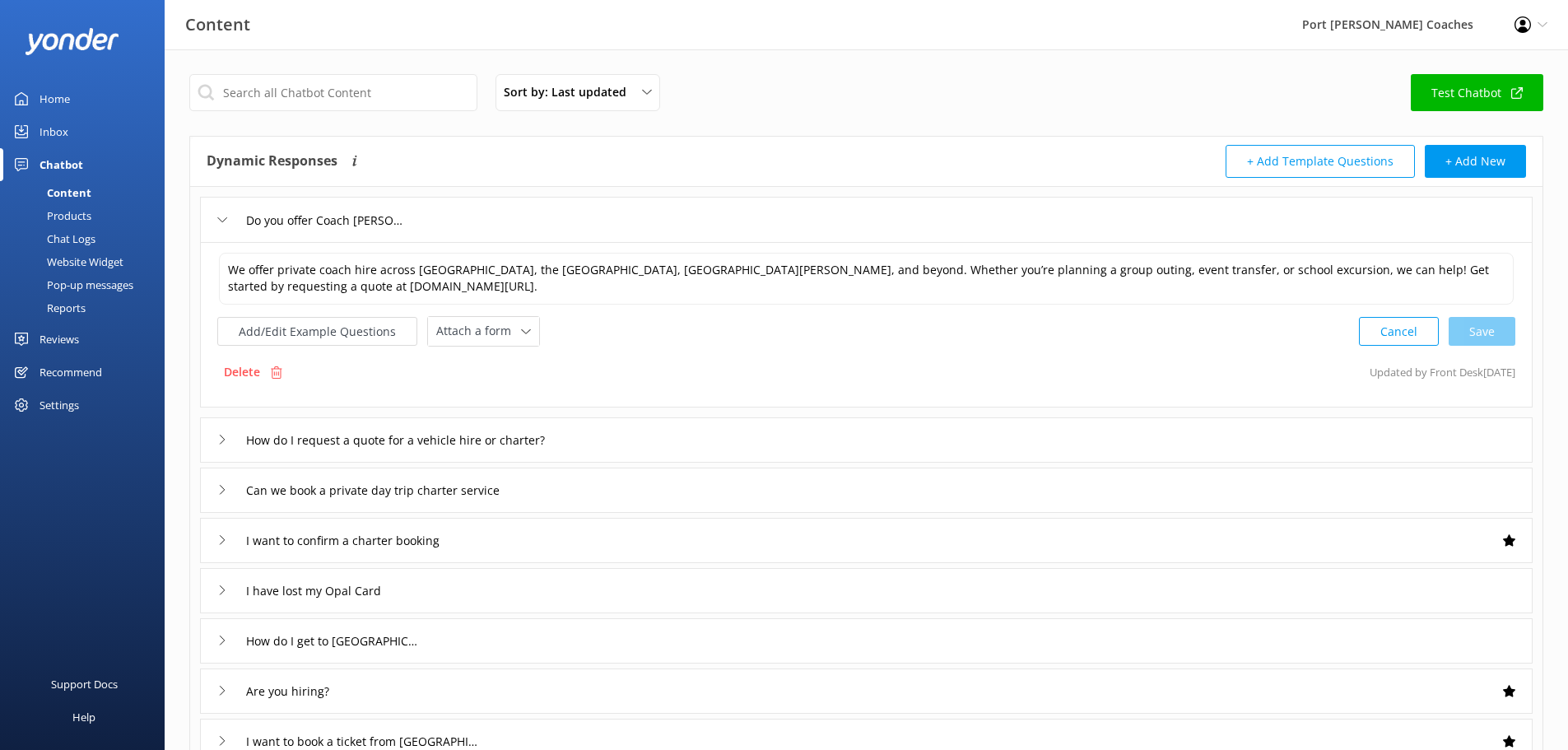
click at [220, 216] on icon at bounding box center [222, 220] width 10 height 10
